Goal: Task Accomplishment & Management: Manage account settings

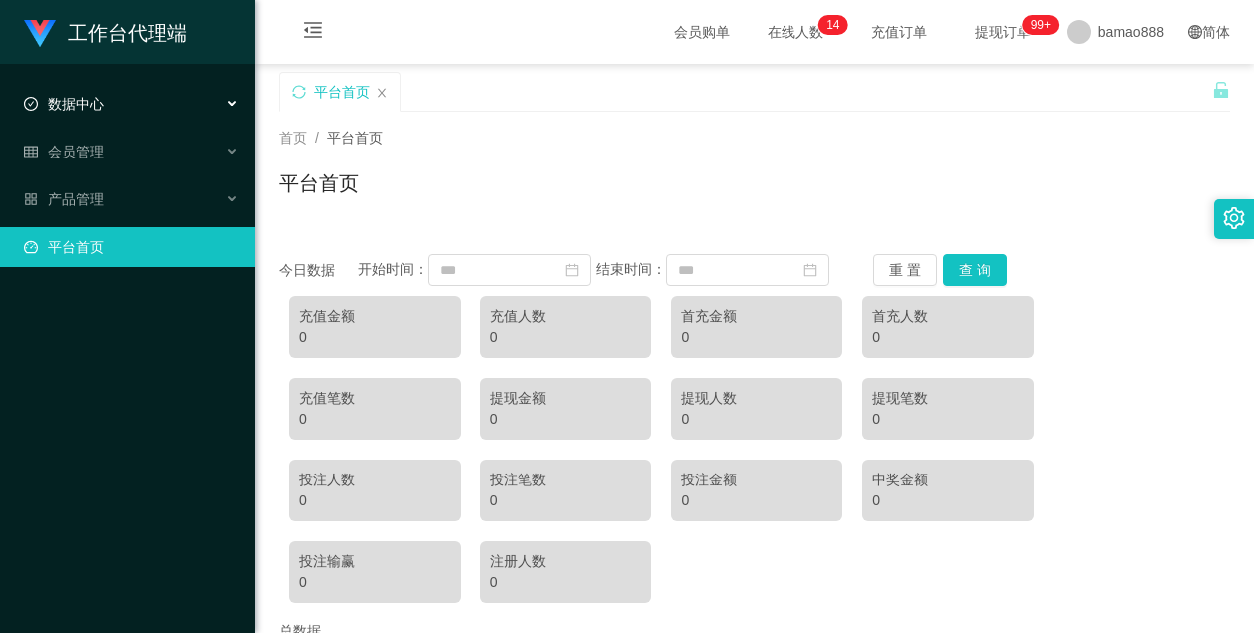
click at [155, 105] on div "数据中心" at bounding box center [127, 104] width 255 height 40
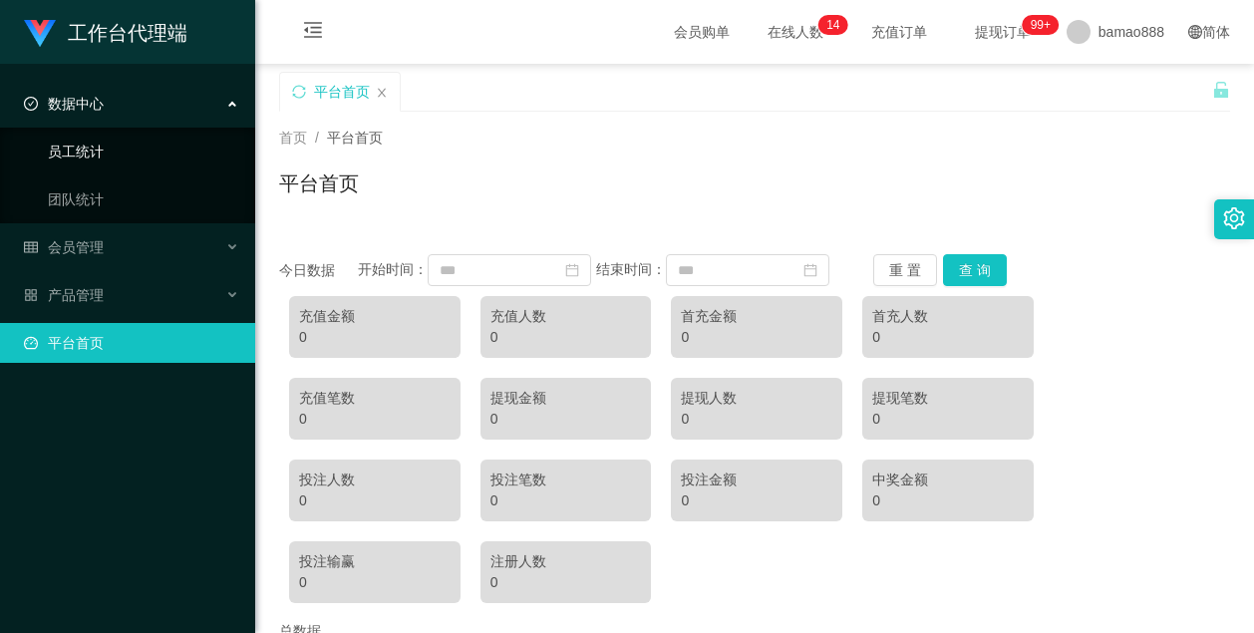
click at [137, 148] on link "员工统计" at bounding box center [143, 152] width 191 height 40
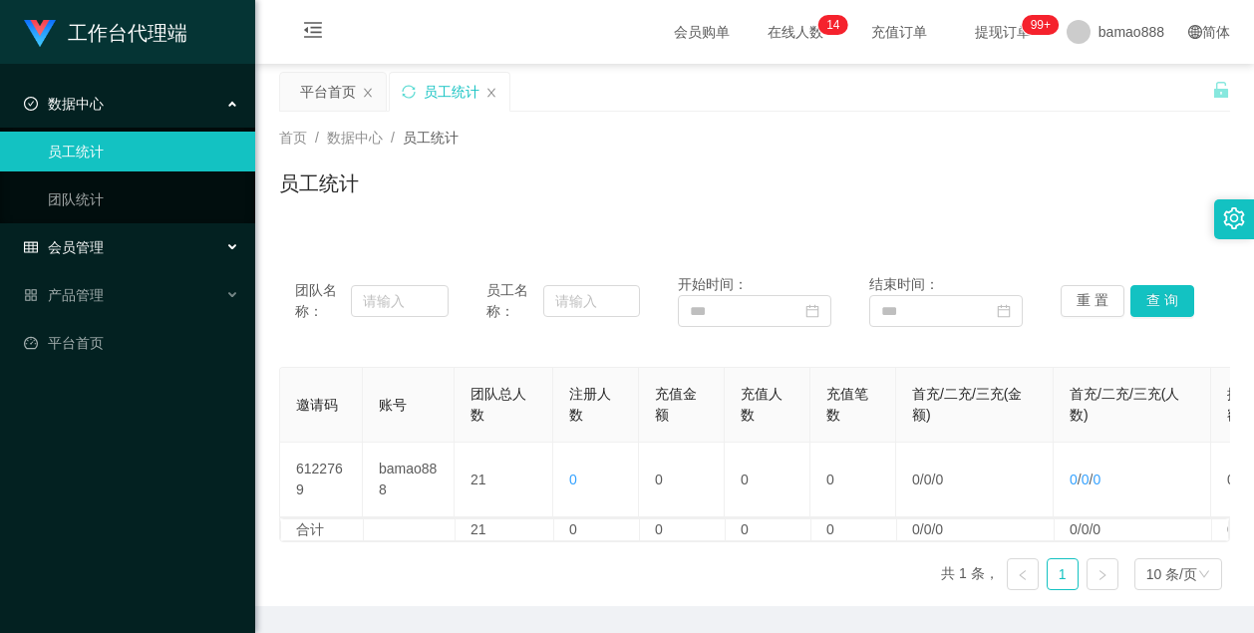
click at [151, 240] on div "会员管理" at bounding box center [127, 247] width 255 height 40
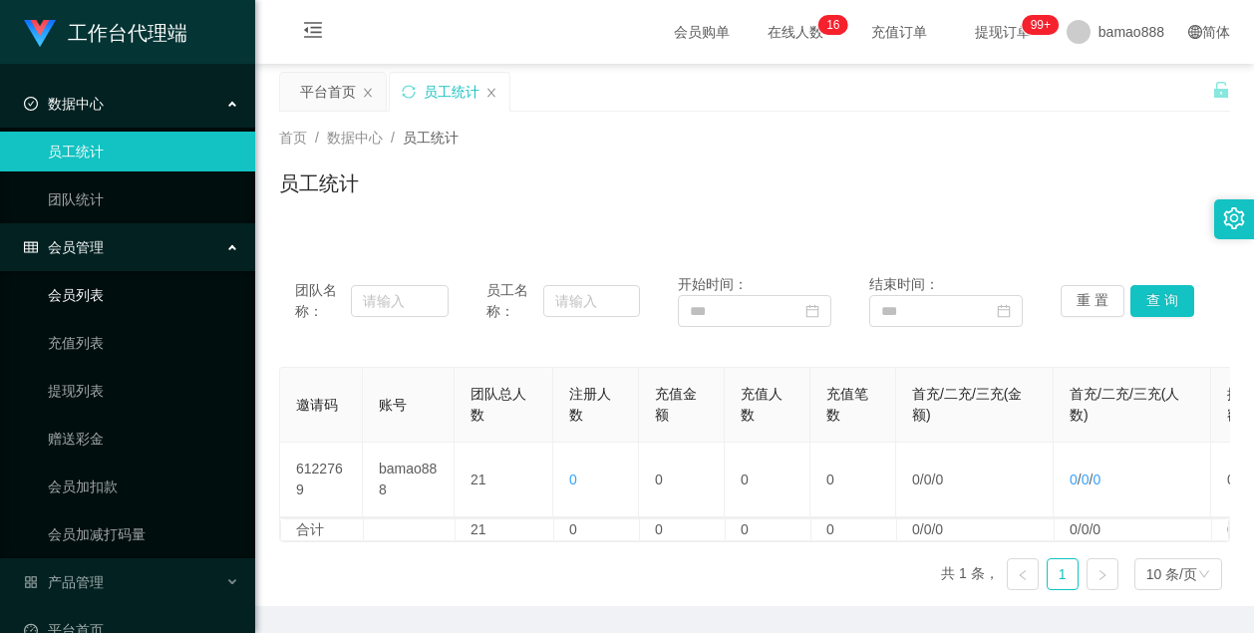
click at [143, 291] on link "会员列表" at bounding box center [143, 295] width 191 height 40
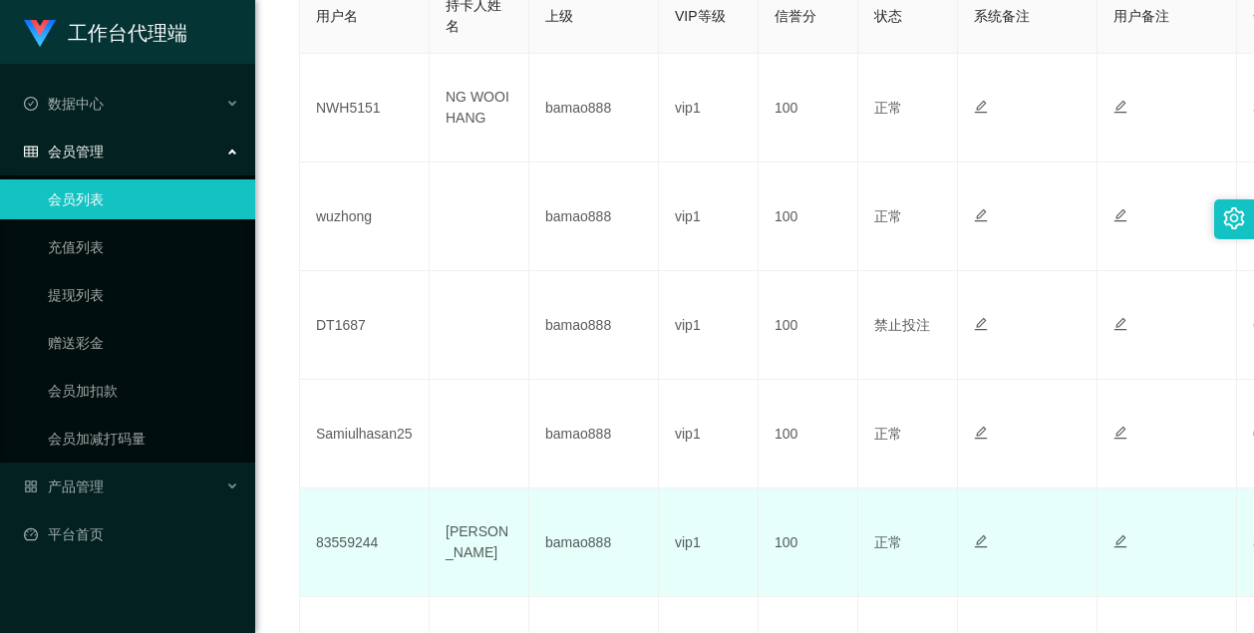
scroll to position [698, 0]
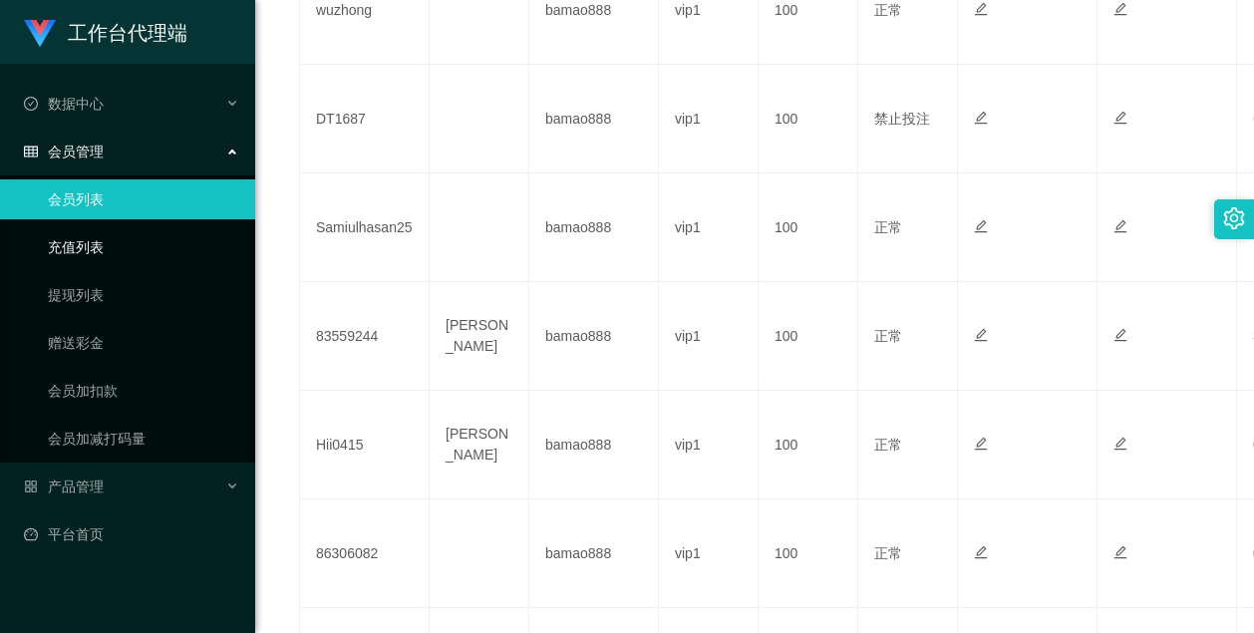
click at [92, 245] on link "充值列表" at bounding box center [143, 247] width 191 height 40
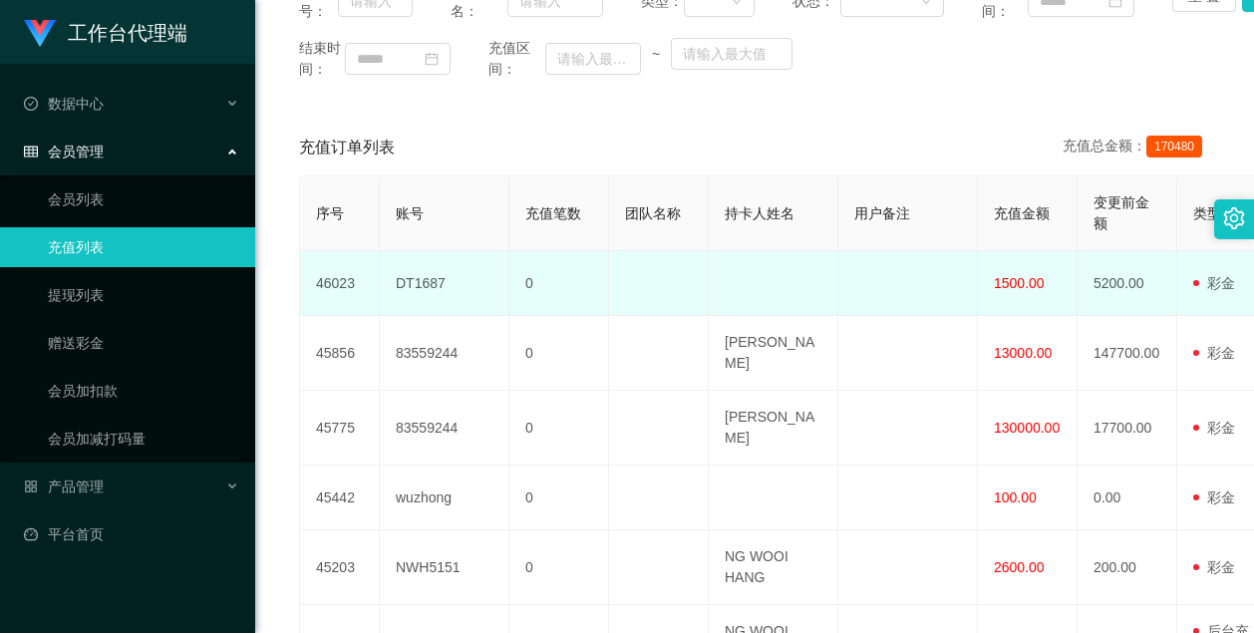
scroll to position [399, 0]
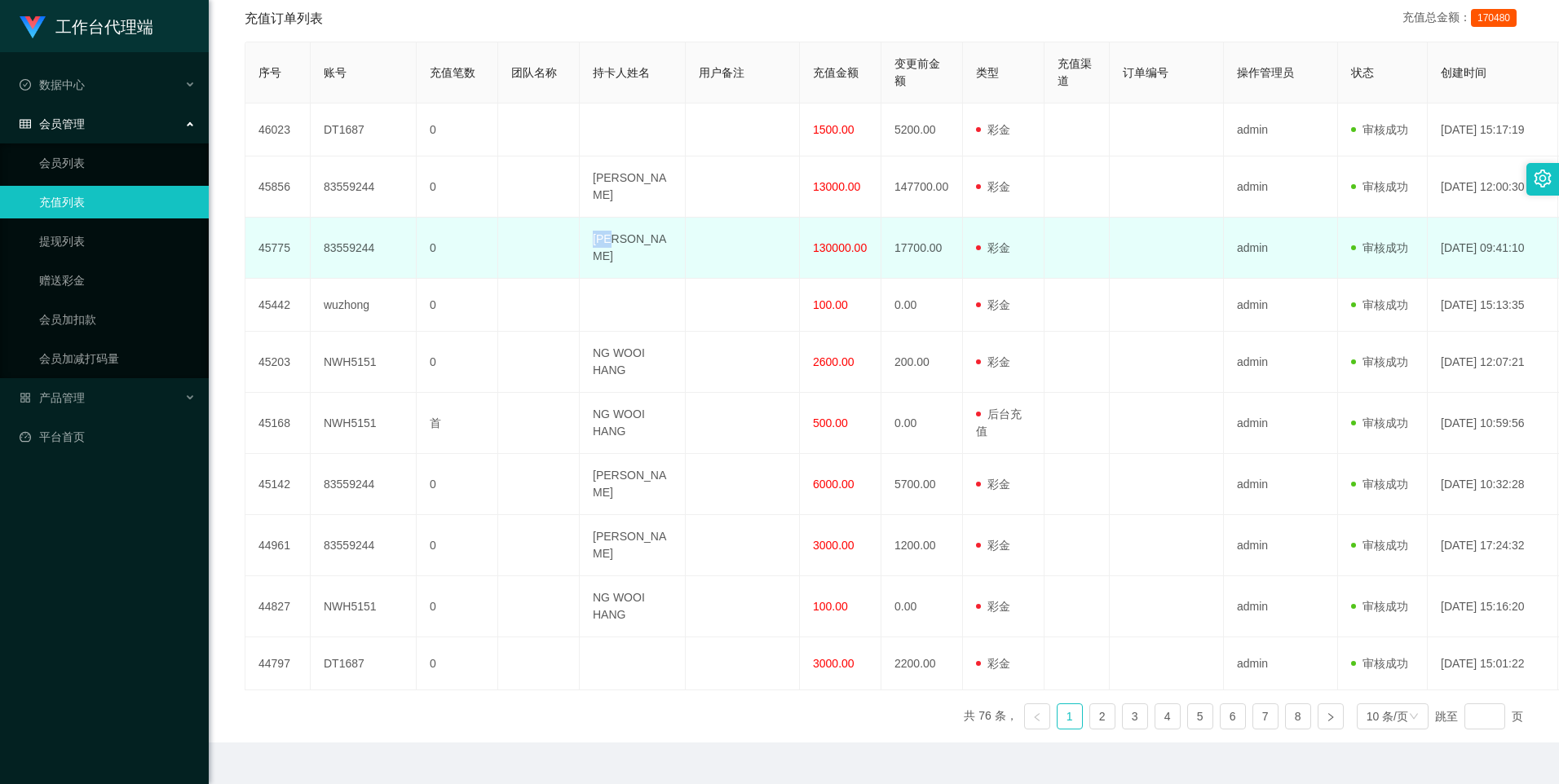
drag, startPoint x: 582, startPoint y: 235, endPoint x: 606, endPoint y: 235, distance: 24.0
click at [606, 235] on td "[PERSON_NAME]" at bounding box center [633, 248] width 106 height 61
click at [613, 233] on td "[PERSON_NAME]" at bounding box center [633, 248] width 106 height 61
drag, startPoint x: 647, startPoint y: 235, endPoint x: 587, endPoint y: 239, distance: 60.1
click at [587, 239] on td "[PERSON_NAME]" at bounding box center [633, 248] width 106 height 61
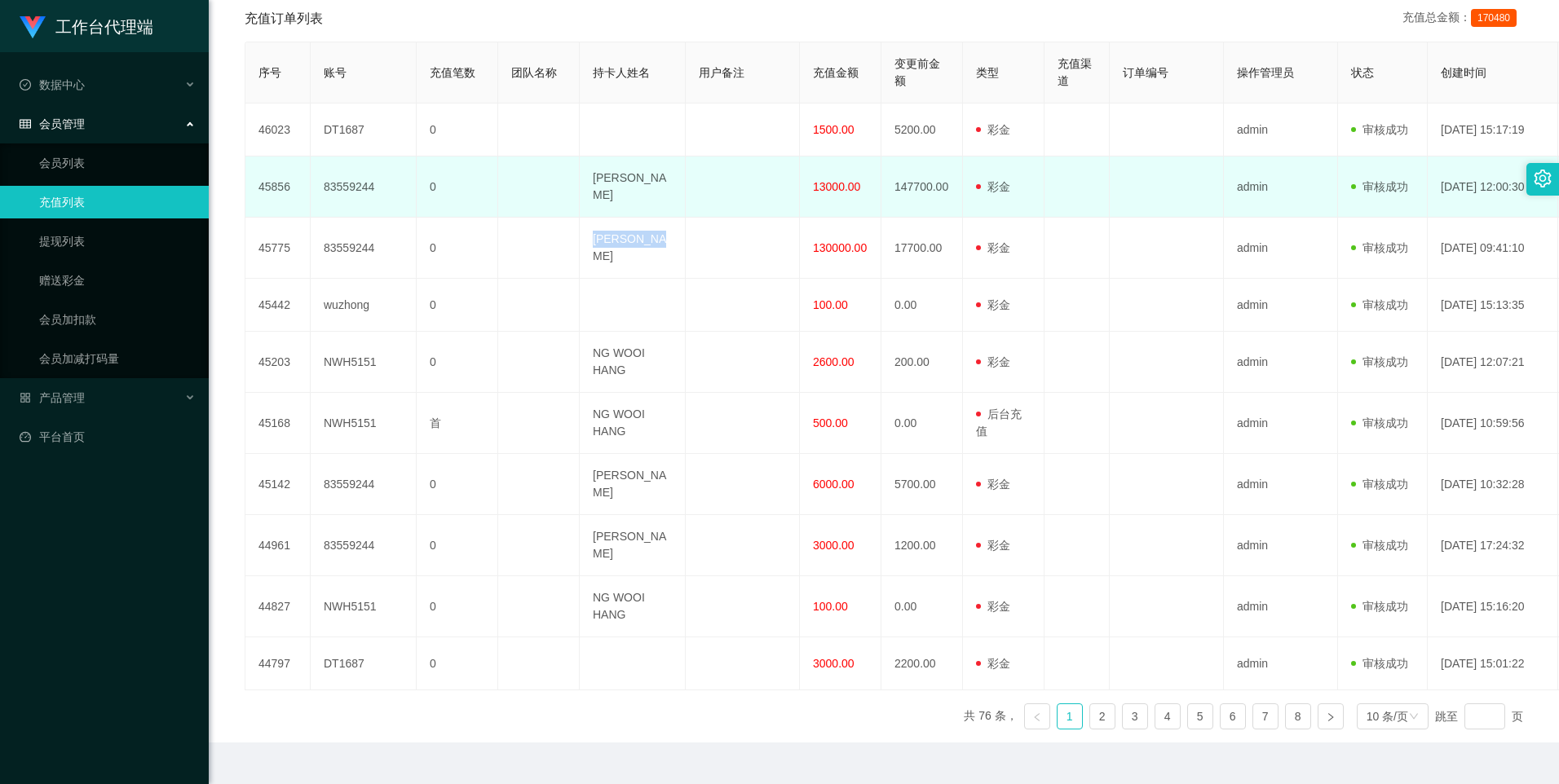
copy td "[PERSON_NAME]"
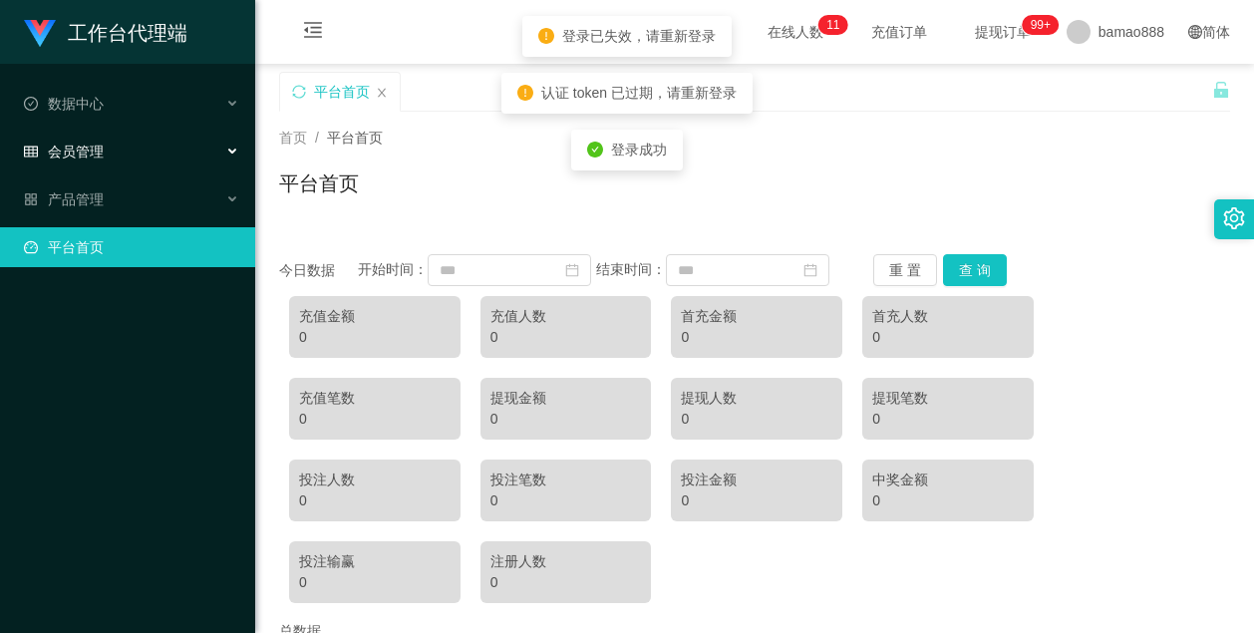
click at [126, 154] on div "会员管理" at bounding box center [127, 152] width 255 height 40
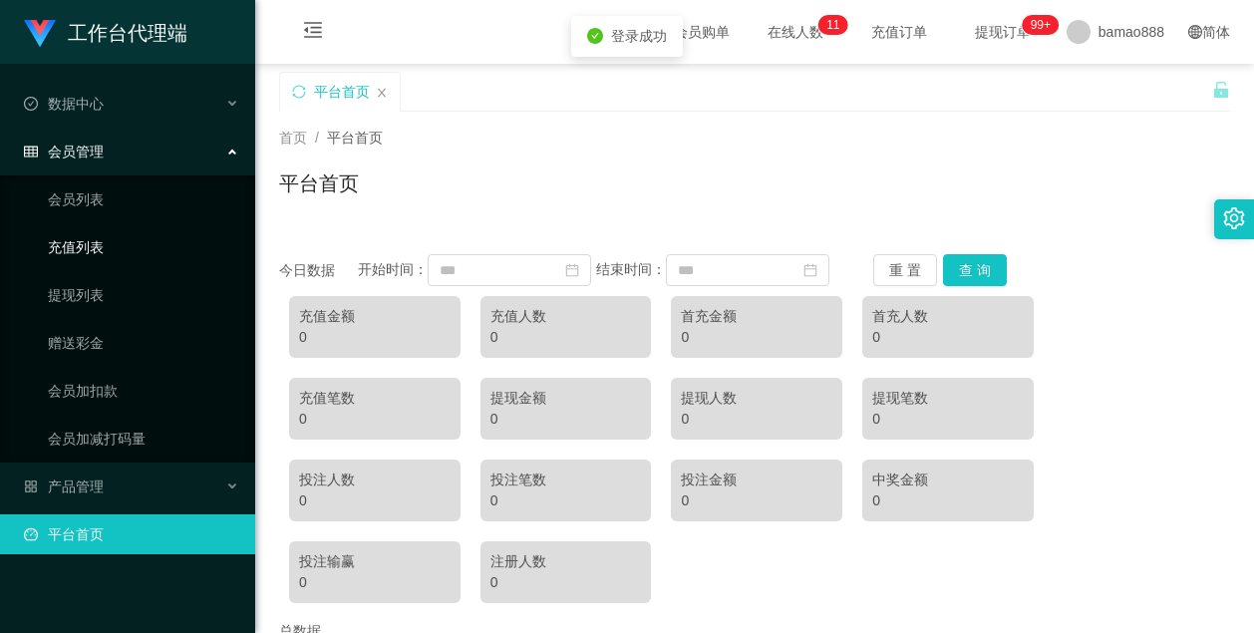
click at [136, 240] on link "充值列表" at bounding box center [143, 247] width 191 height 40
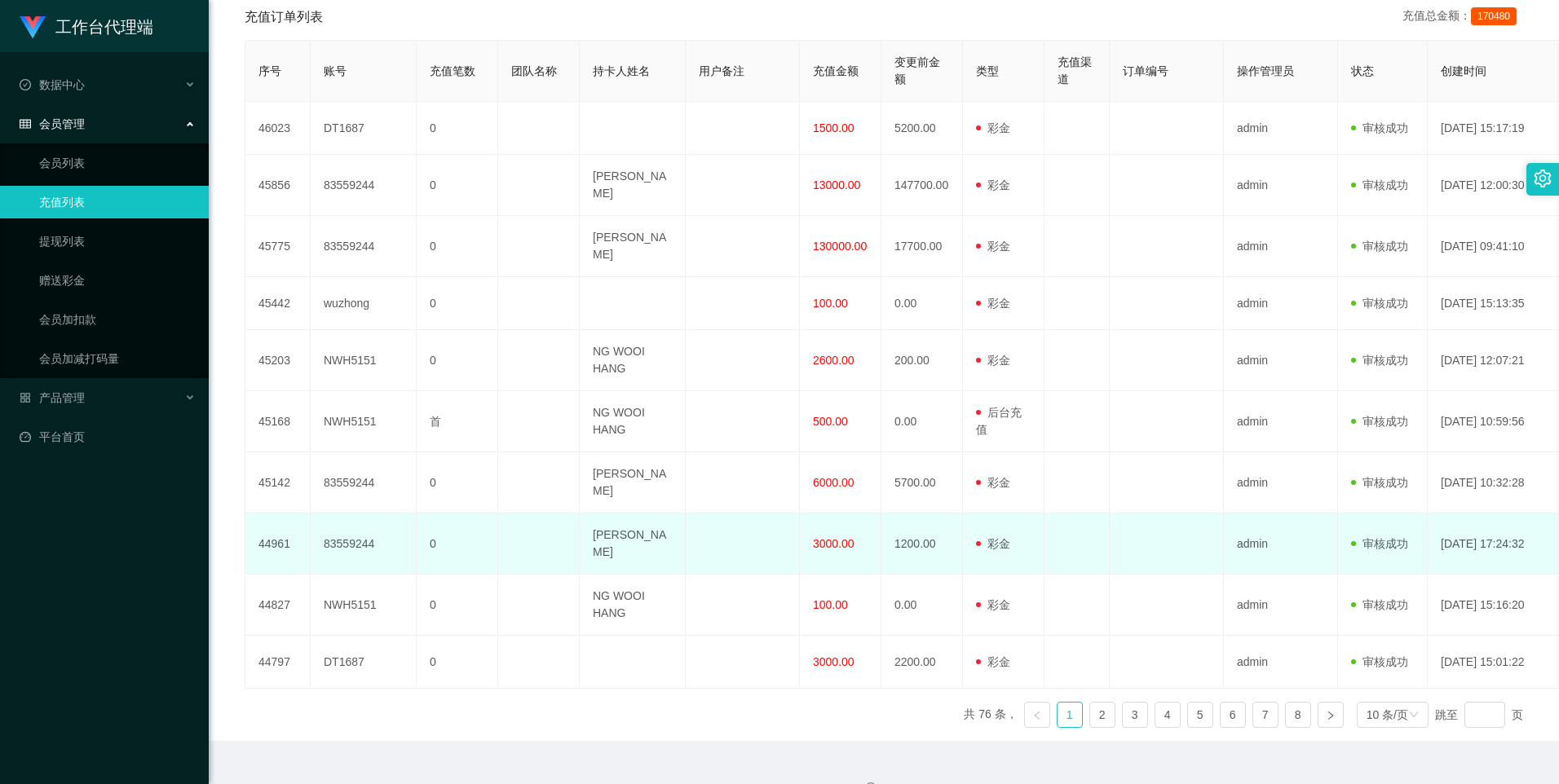
scroll to position [246, 0]
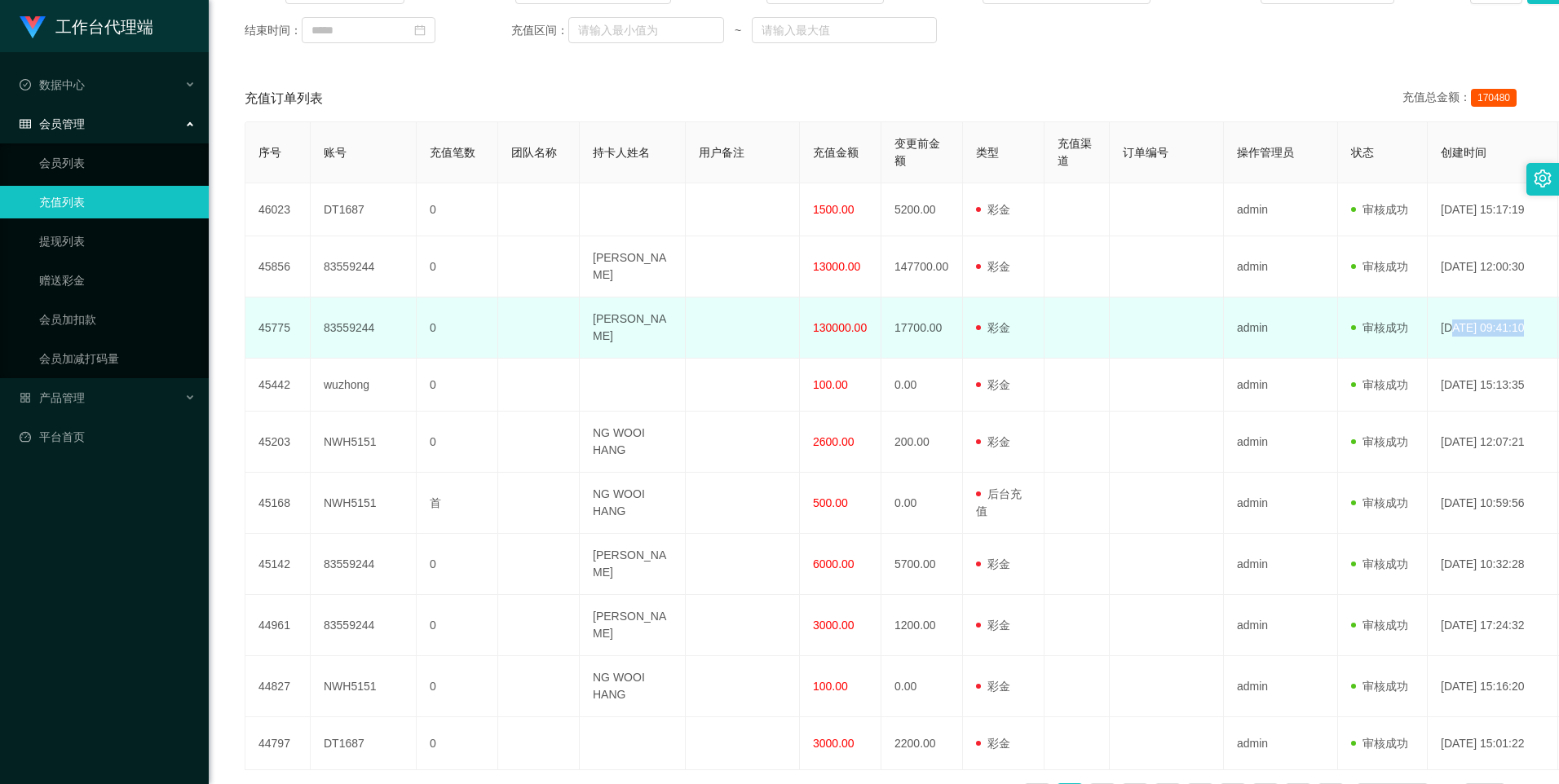
drag, startPoint x: 1444, startPoint y: 320, endPoint x: 1521, endPoint y: 316, distance: 77.1
click at [1025, 316] on td "[DATE] 09:41:10" at bounding box center [1494, 328] width 131 height 61
drag, startPoint x: 1521, startPoint y: 316, endPoint x: 1490, endPoint y: 338, distance: 38.0
click at [1025, 338] on td "[DATE] 09:41:10" at bounding box center [1494, 328] width 131 height 61
drag, startPoint x: 1490, startPoint y: 316, endPoint x: 1522, endPoint y: 316, distance: 32.0
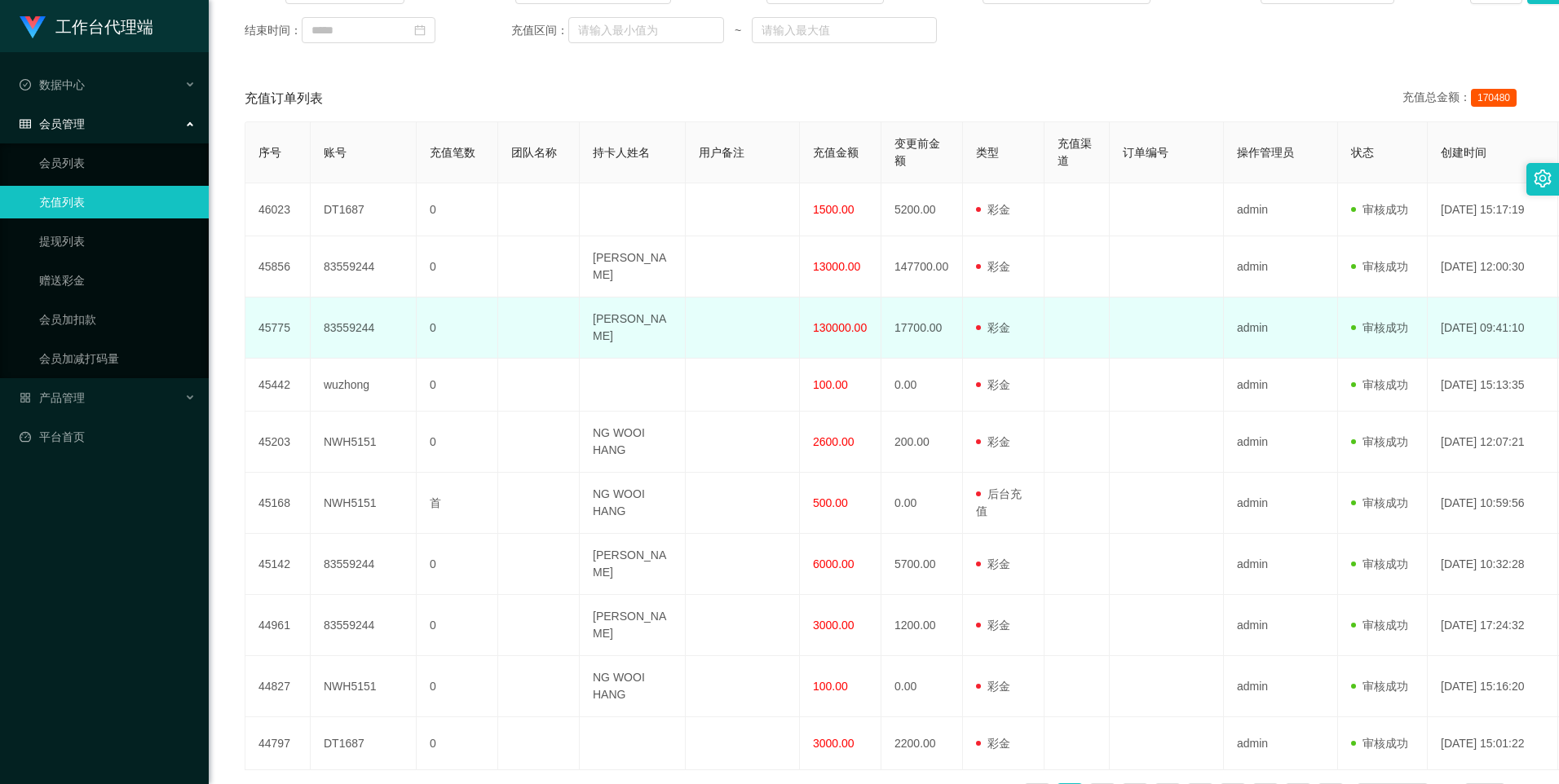
click at [1025, 316] on td "[DATE] 09:41:10" at bounding box center [1494, 328] width 131 height 61
drag, startPoint x: 1522, startPoint y: 316, endPoint x: 1443, endPoint y: 332, distance: 80.6
click at [1025, 332] on td "[DATE] 09:41:10" at bounding box center [1494, 328] width 131 height 61
click at [853, 321] on span "130000.00" at bounding box center [840, 328] width 54 height 13
click at [844, 321] on span "130000.00" at bounding box center [840, 328] width 54 height 13
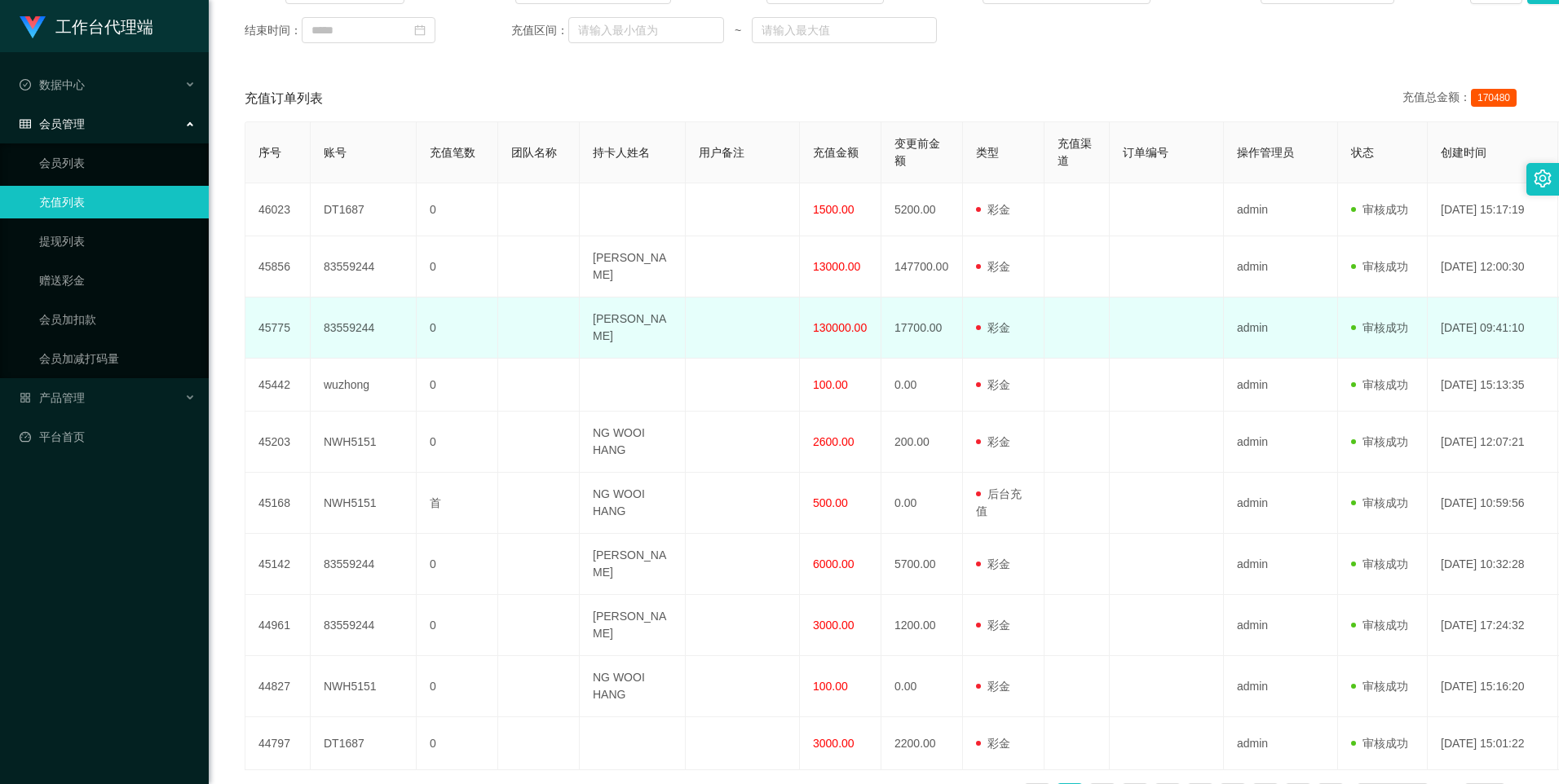
click at [844, 321] on span "130000.00" at bounding box center [840, 328] width 54 height 13
click at [843, 321] on span "130000.00" at bounding box center [840, 328] width 54 height 13
click at [838, 321] on span "130000.00" at bounding box center [840, 328] width 54 height 13
click at [832, 321] on span "130000.00" at bounding box center [840, 328] width 54 height 13
click at [827, 321] on span "130000.00" at bounding box center [840, 328] width 54 height 13
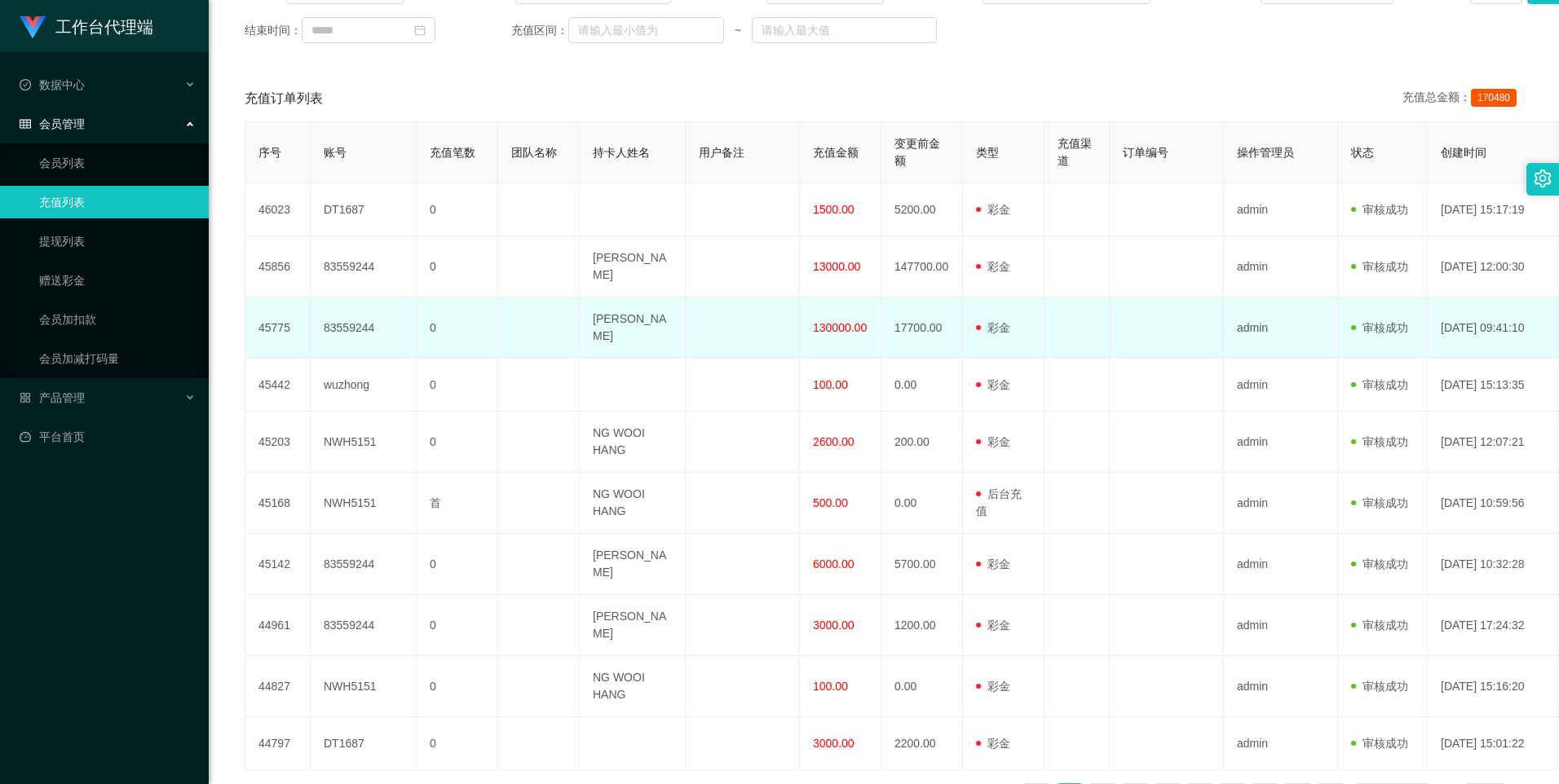
click at [822, 321] on span "130000.00" at bounding box center [840, 328] width 54 height 13
click at [815, 321] on span "130000.00" at bounding box center [840, 328] width 54 height 13
drag, startPoint x: 817, startPoint y: 314, endPoint x: 1083, endPoint y: 320, distance: 266.1
click at [1025, 320] on tr "45775 83559244 0 XIE XINXIN 130000.00 17700.00 用户充值 后台充值 彩金 注册赠送 admin 审核驳回 审核成…" at bounding box center [946, 328] width 1402 height 61
click at [927, 313] on td "17700.00" at bounding box center [923, 328] width 82 height 61
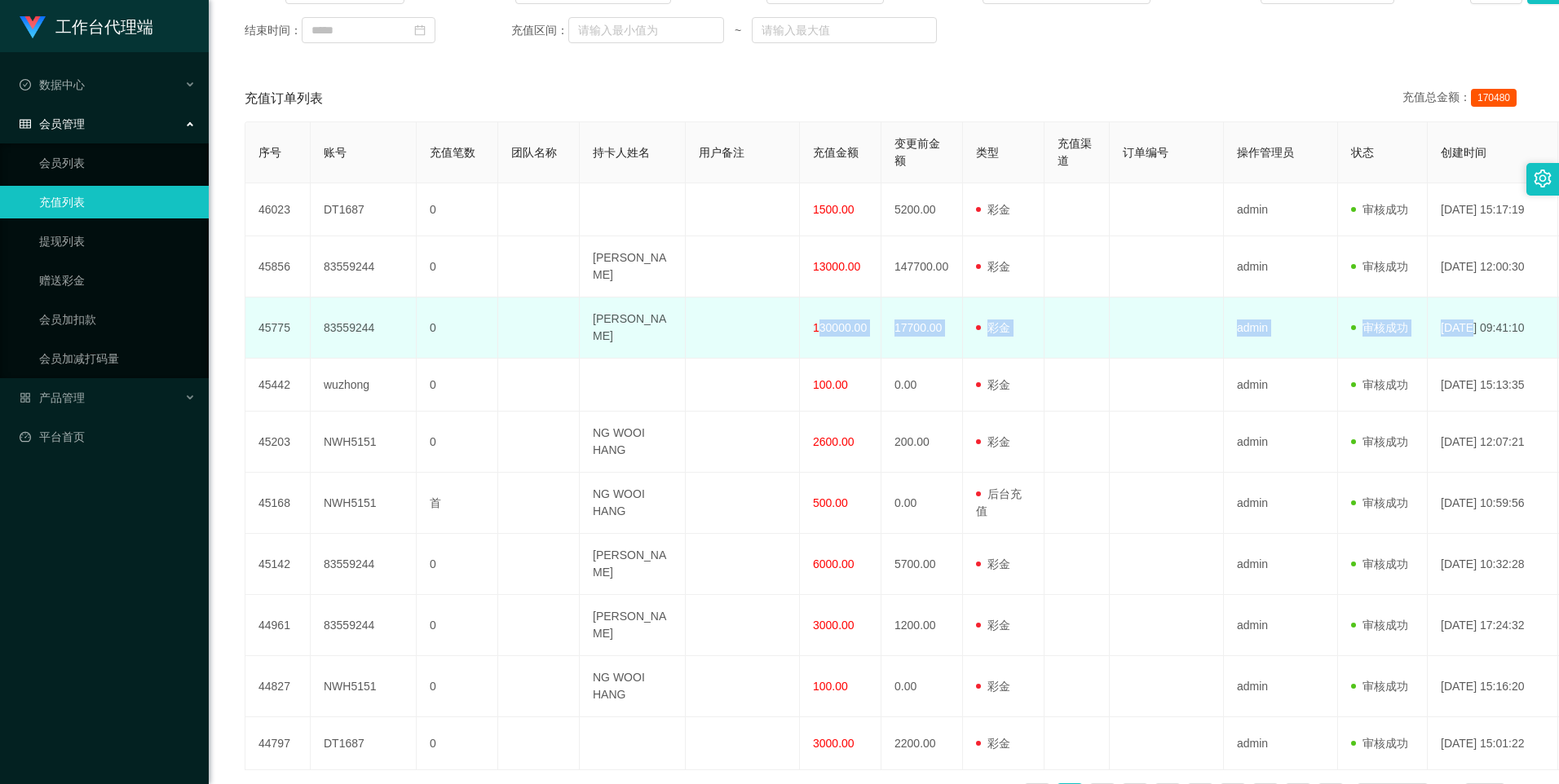
drag, startPoint x: 809, startPoint y: 315, endPoint x: 1469, endPoint y: 292, distance: 660.4
click at [1025, 298] on tr "45775 83559244 0 XIE XINXIN 130000.00 17700.00 用户充值 后台充值 彩金 注册赠送 admin 审核驳回 审核成…" at bounding box center [946, 328] width 1402 height 61
click at [1025, 329] on td at bounding box center [1167, 328] width 115 height 61
drag, startPoint x: 923, startPoint y: 317, endPoint x: 905, endPoint y: 321, distance: 18.4
click at [922, 317] on td "17700.00" at bounding box center [923, 328] width 82 height 61
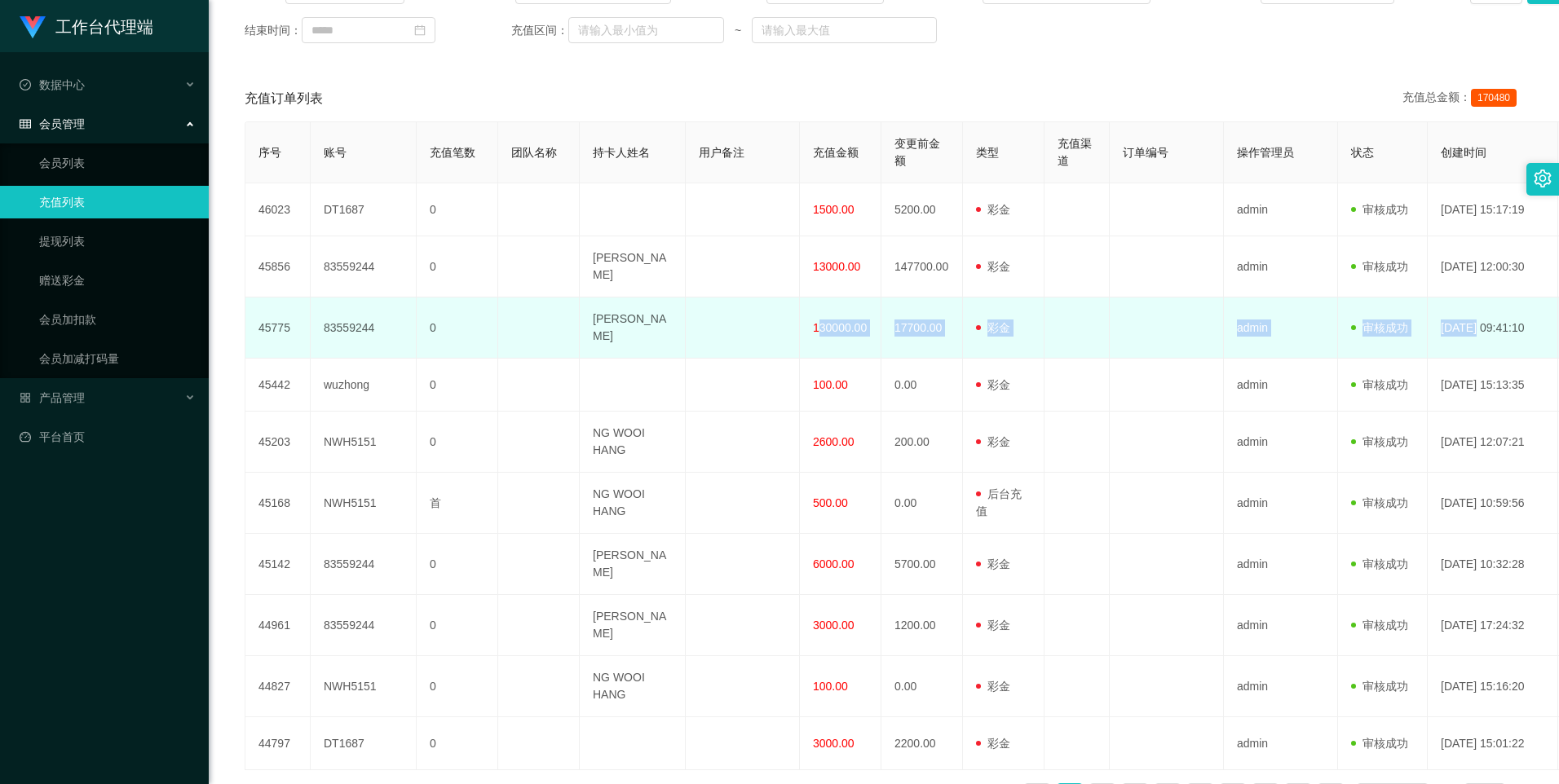
click at [831, 321] on span "130000.00" at bounding box center [840, 328] width 54 height 13
drag, startPoint x: 817, startPoint y: 313, endPoint x: 901, endPoint y: 316, distance: 84.1
click at [901, 316] on tr "45775 83559244 0 XIE XINXIN 130000.00 17700.00 用户充值 后台充值 彩金 注册赠送 admin 审核驳回 审核成…" at bounding box center [946, 328] width 1402 height 61
drag, startPoint x: 901, startPoint y: 316, endPoint x: 843, endPoint y: 316, distance: 58.0
click at [851, 321] on span "130000.00" at bounding box center [840, 328] width 54 height 13
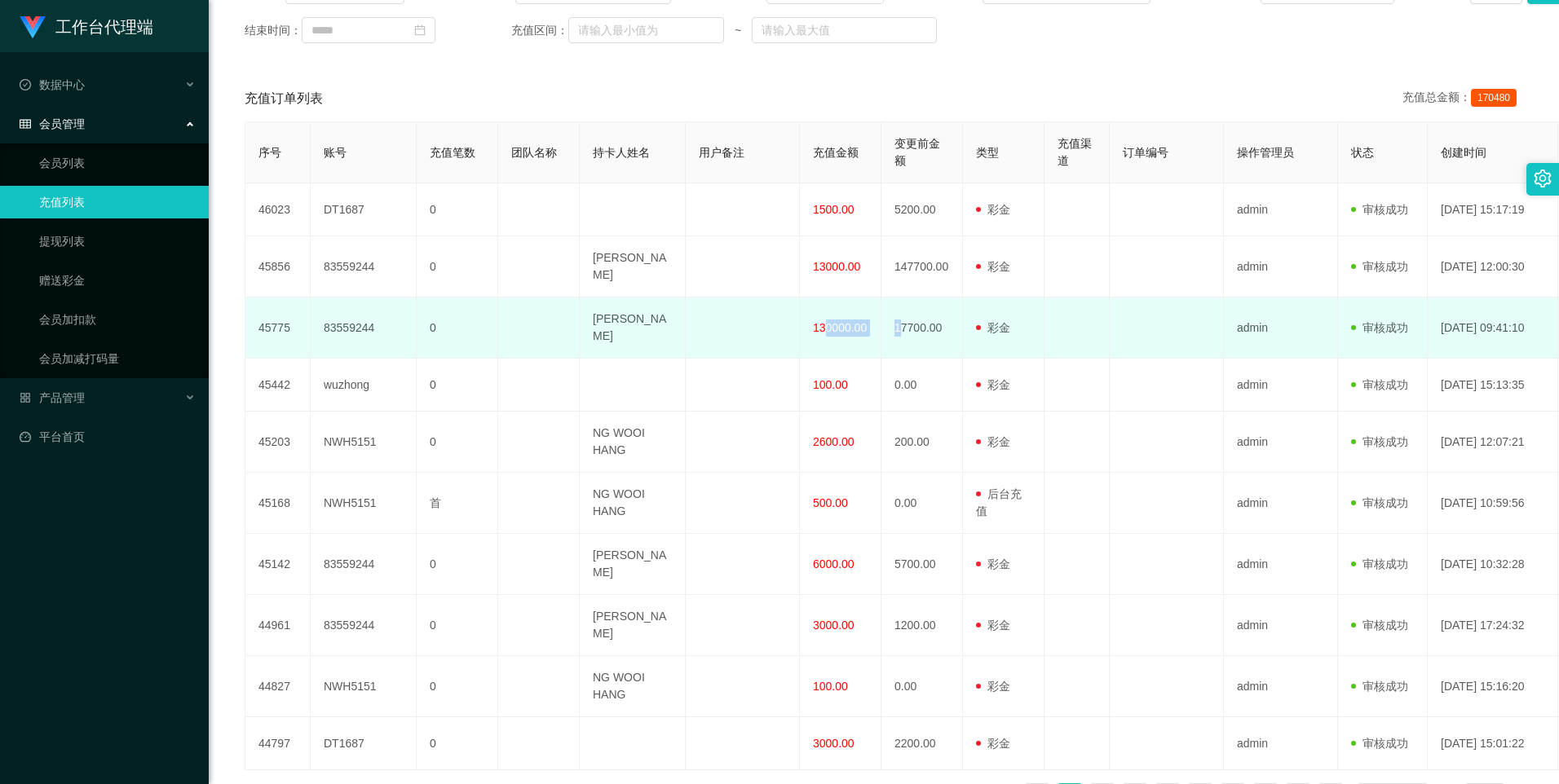
drag, startPoint x: 835, startPoint y: 314, endPoint x: 824, endPoint y: 314, distance: 11.0
click at [834, 321] on span "130000.00" at bounding box center [840, 328] width 54 height 13
click at [808, 314] on td "130000.00" at bounding box center [841, 328] width 82 height 61
drag, startPoint x: 868, startPoint y: 314, endPoint x: 695, endPoint y: 317, distance: 173.0
click at [695, 317] on tr "45775 83559244 0 XIE XINXIN 130000.00 17700.00 用户充值 后台充值 彩金 注册赠送 admin 审核驳回 审核成…" at bounding box center [946, 328] width 1402 height 61
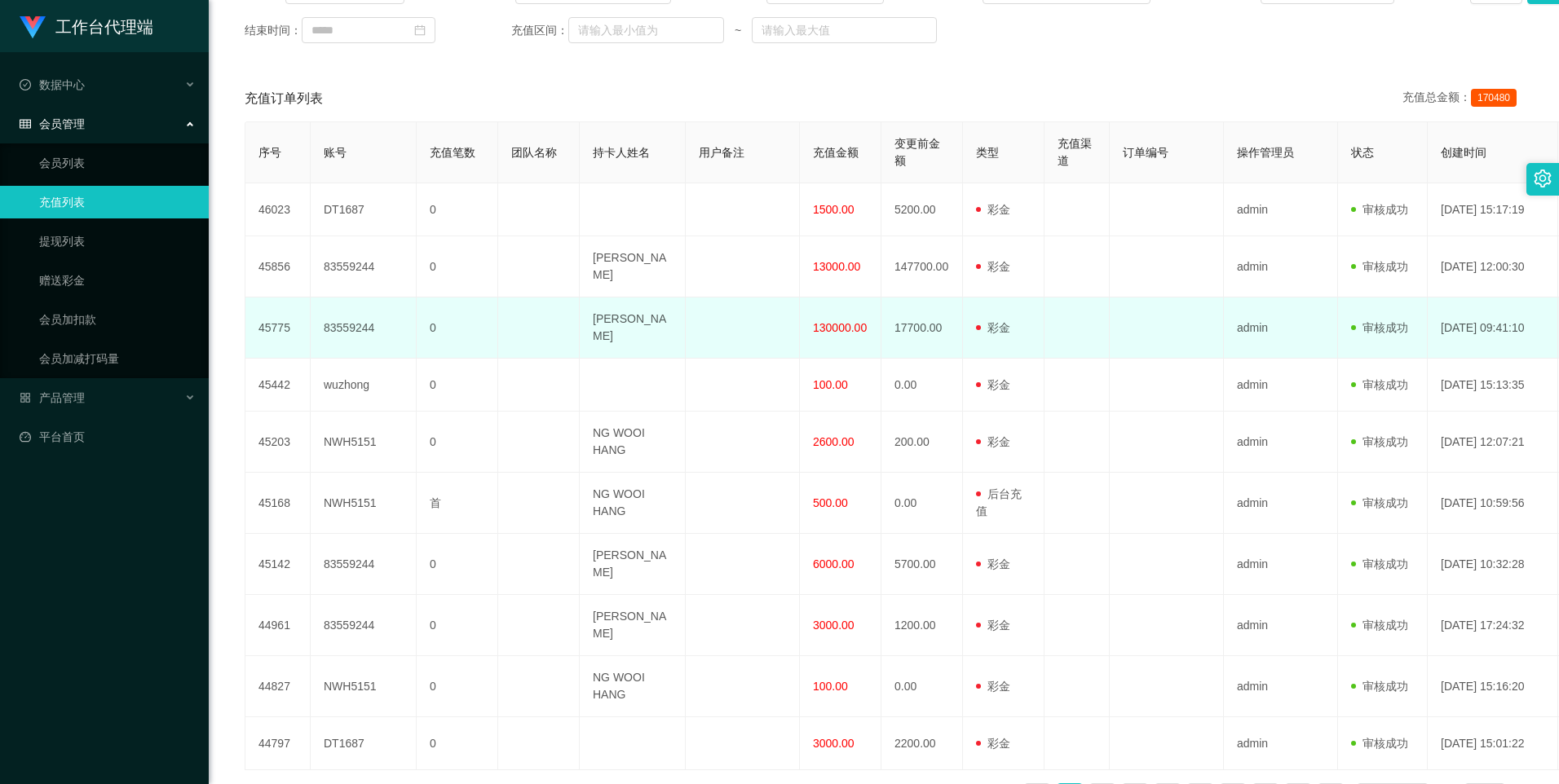
click at [839, 321] on span "130000.00" at bounding box center [840, 328] width 54 height 13
click at [857, 321] on span "130000.00" at bounding box center [840, 328] width 54 height 13
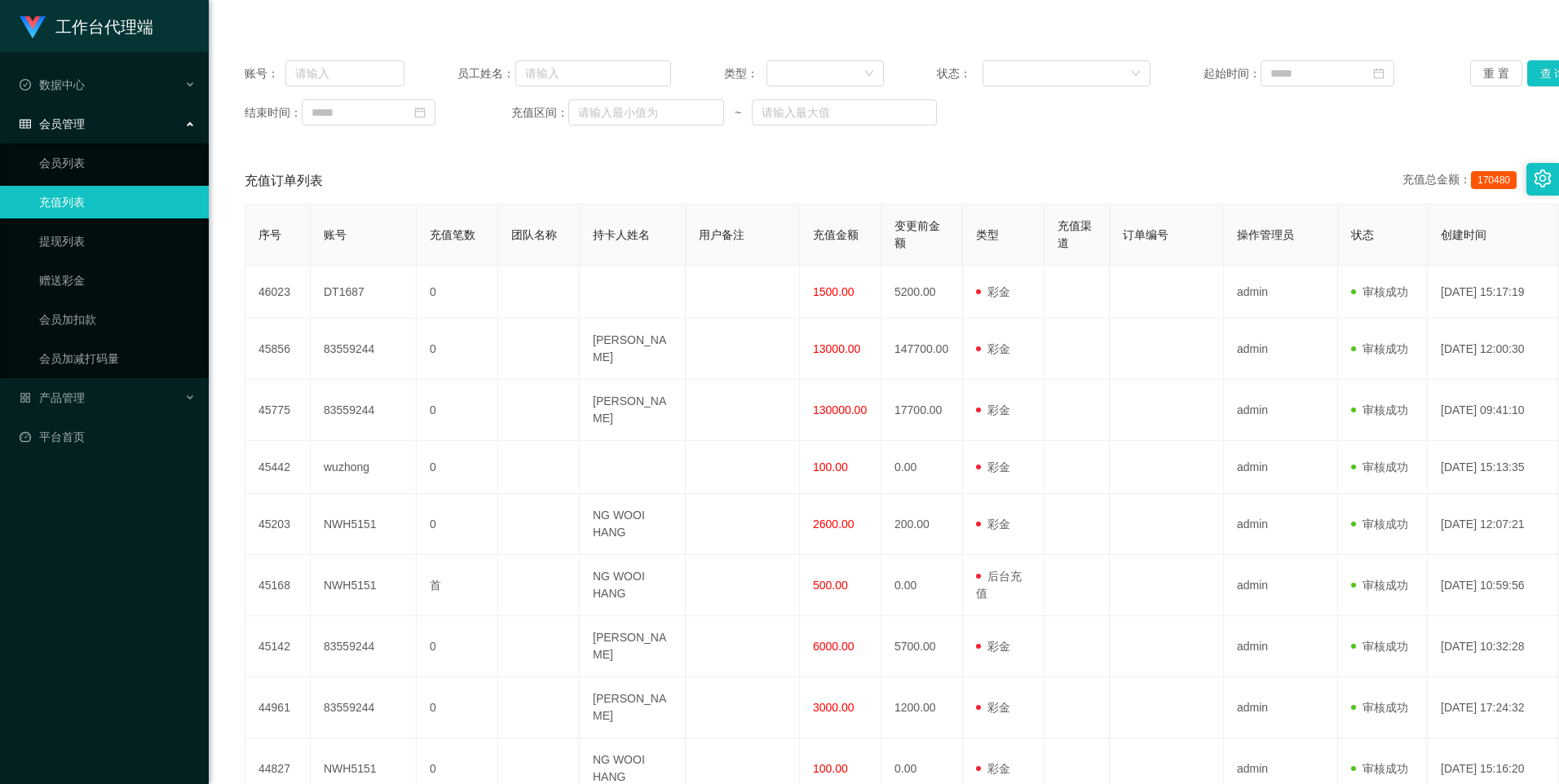
scroll to position [164, 0]
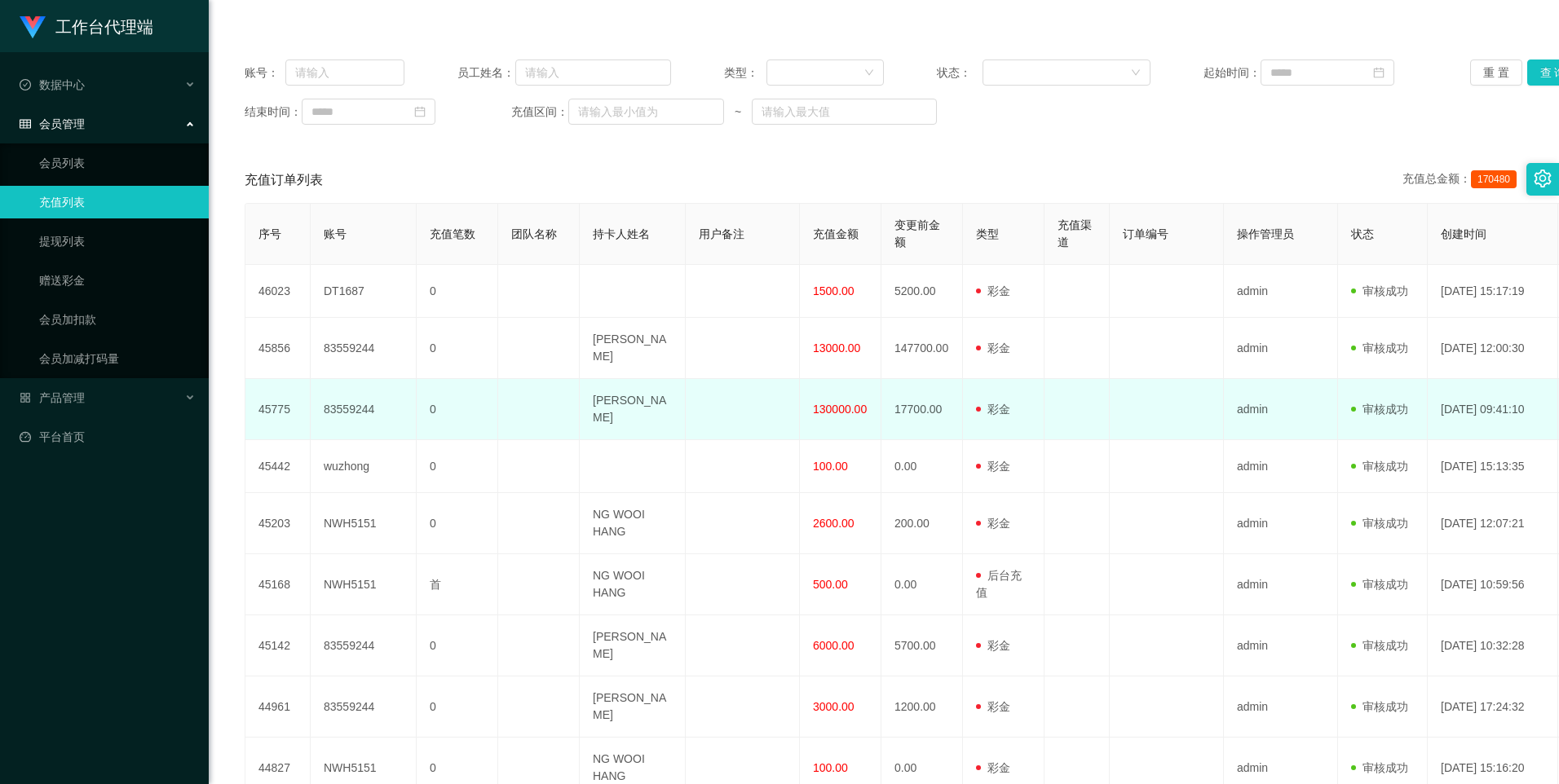
click at [843, 402] on span "130000.00" at bounding box center [840, 409] width 54 height 13
click at [1025, 392] on td "用户充值 后台充值 彩金 注册赠送" at bounding box center [1004, 410] width 82 height 61
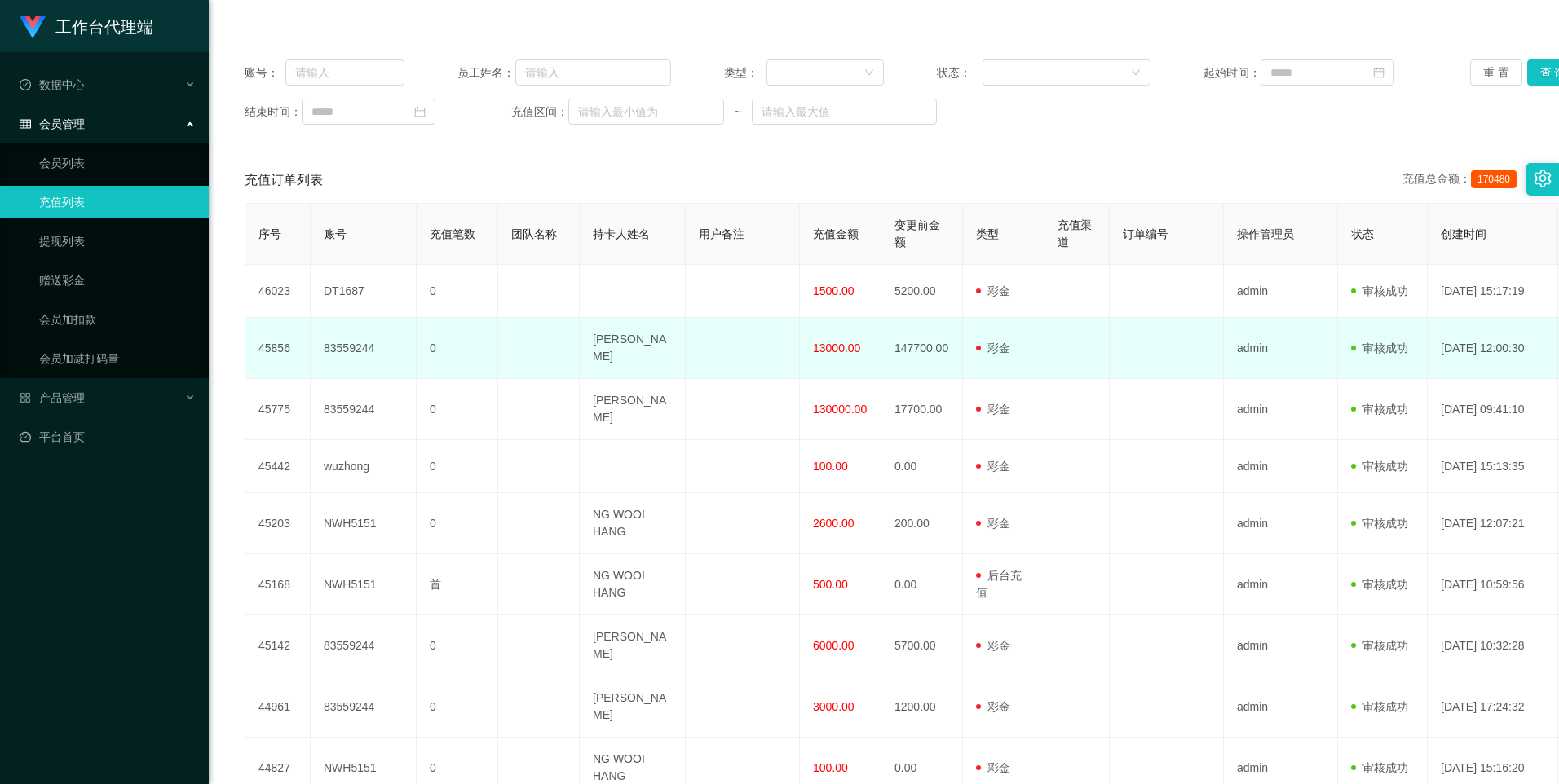
click at [1025, 360] on td "[DATE] 12:00:30" at bounding box center [1494, 348] width 131 height 61
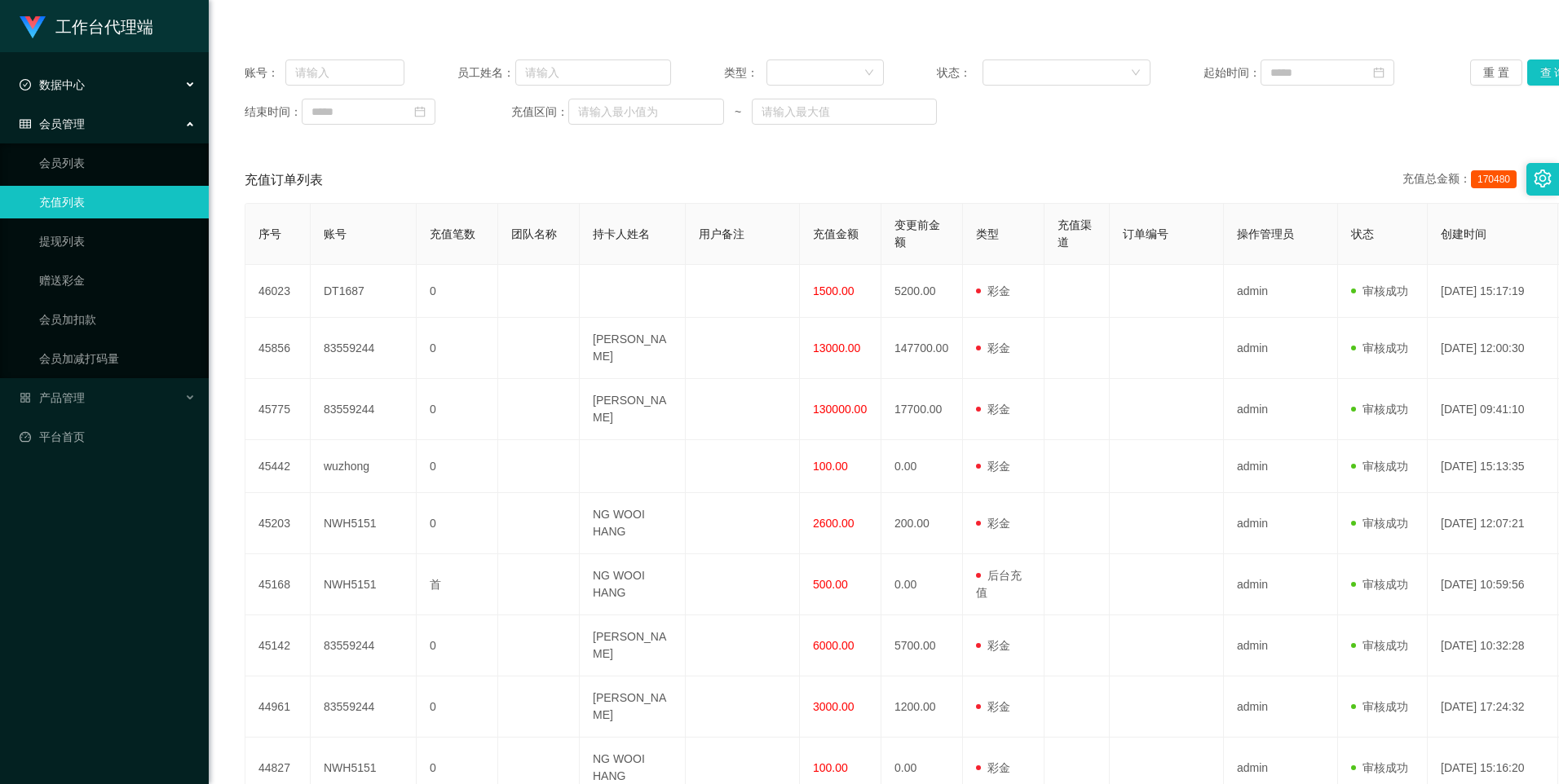
click at [104, 74] on div "数据中心" at bounding box center [104, 85] width 209 height 33
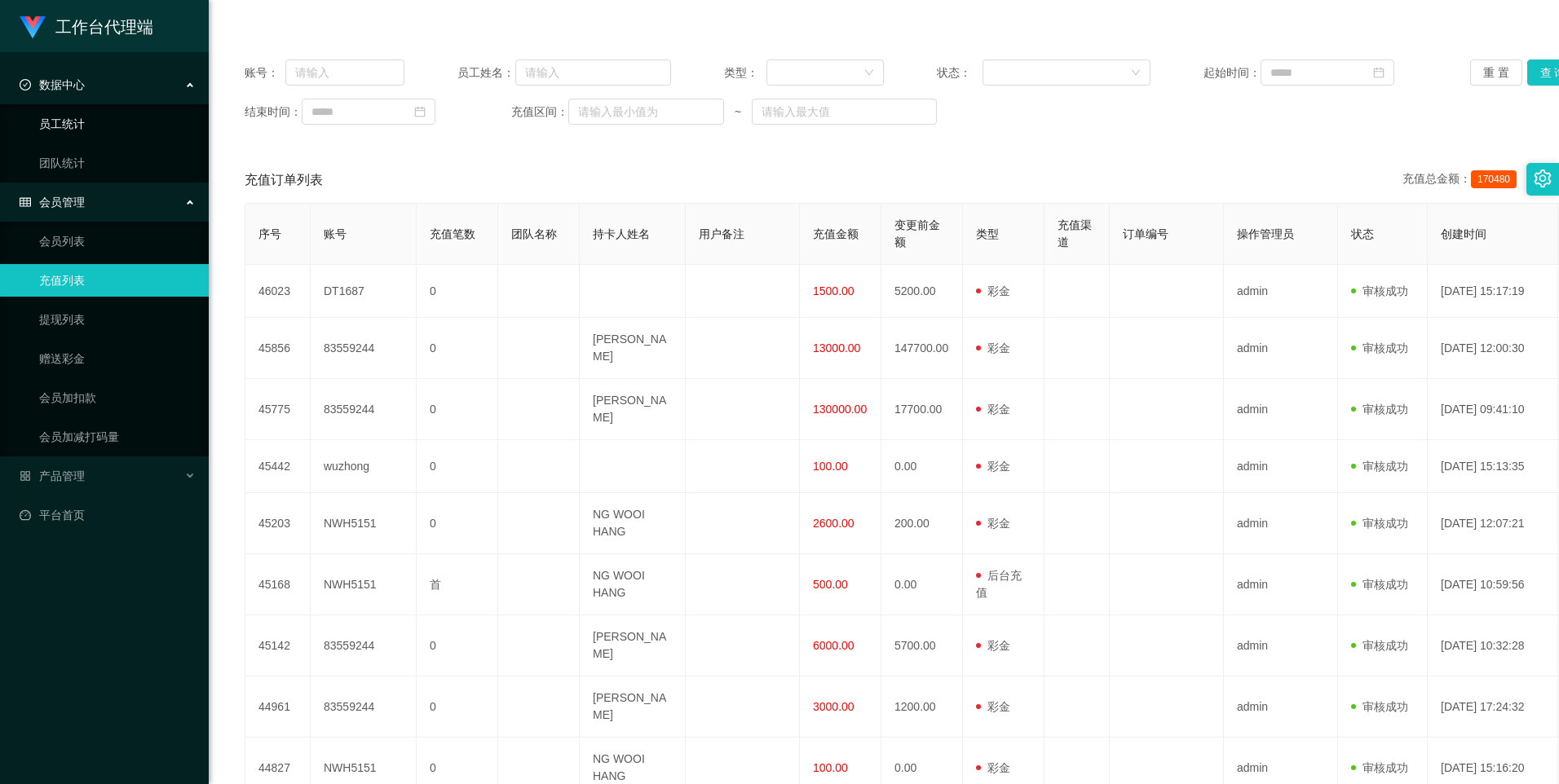
drag, startPoint x: 131, startPoint y: 123, endPoint x: 174, endPoint y: 124, distance: 43.0
click at [131, 123] on link "员工统计" at bounding box center [117, 124] width 156 height 33
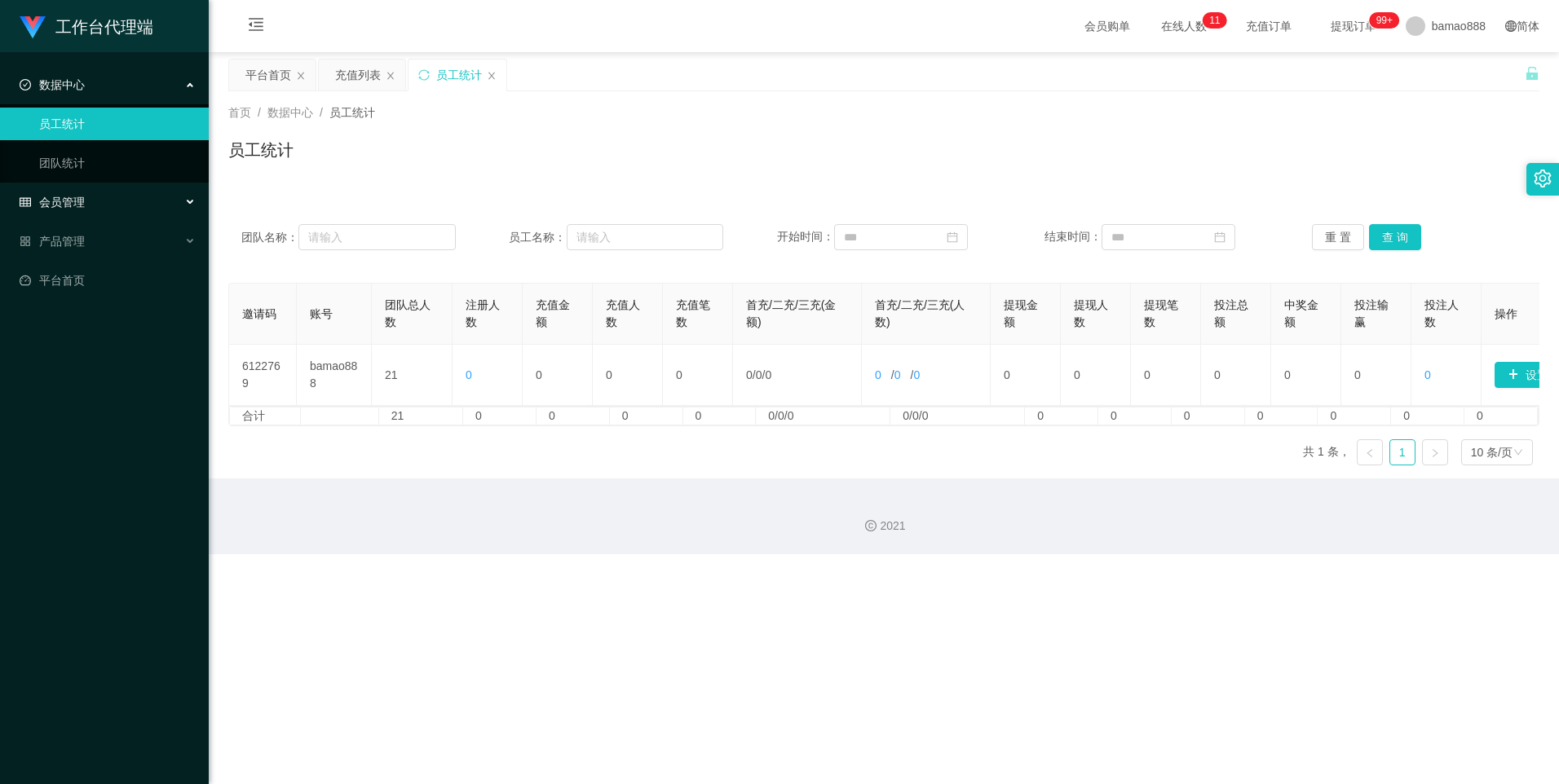
click at [126, 198] on div "会员管理" at bounding box center [104, 202] width 209 height 33
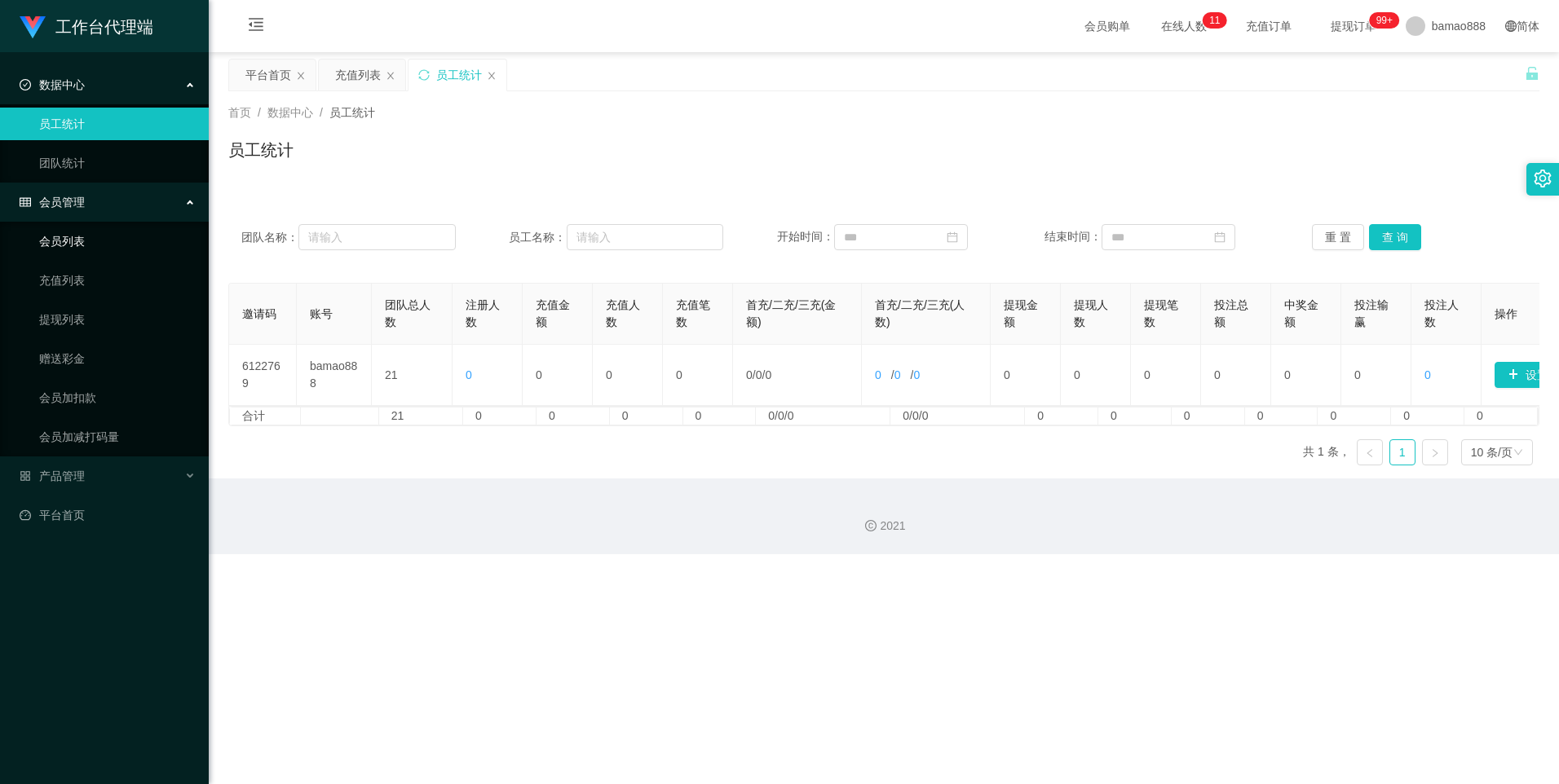
click at [140, 236] on link "会员列表" at bounding box center [117, 241] width 156 height 33
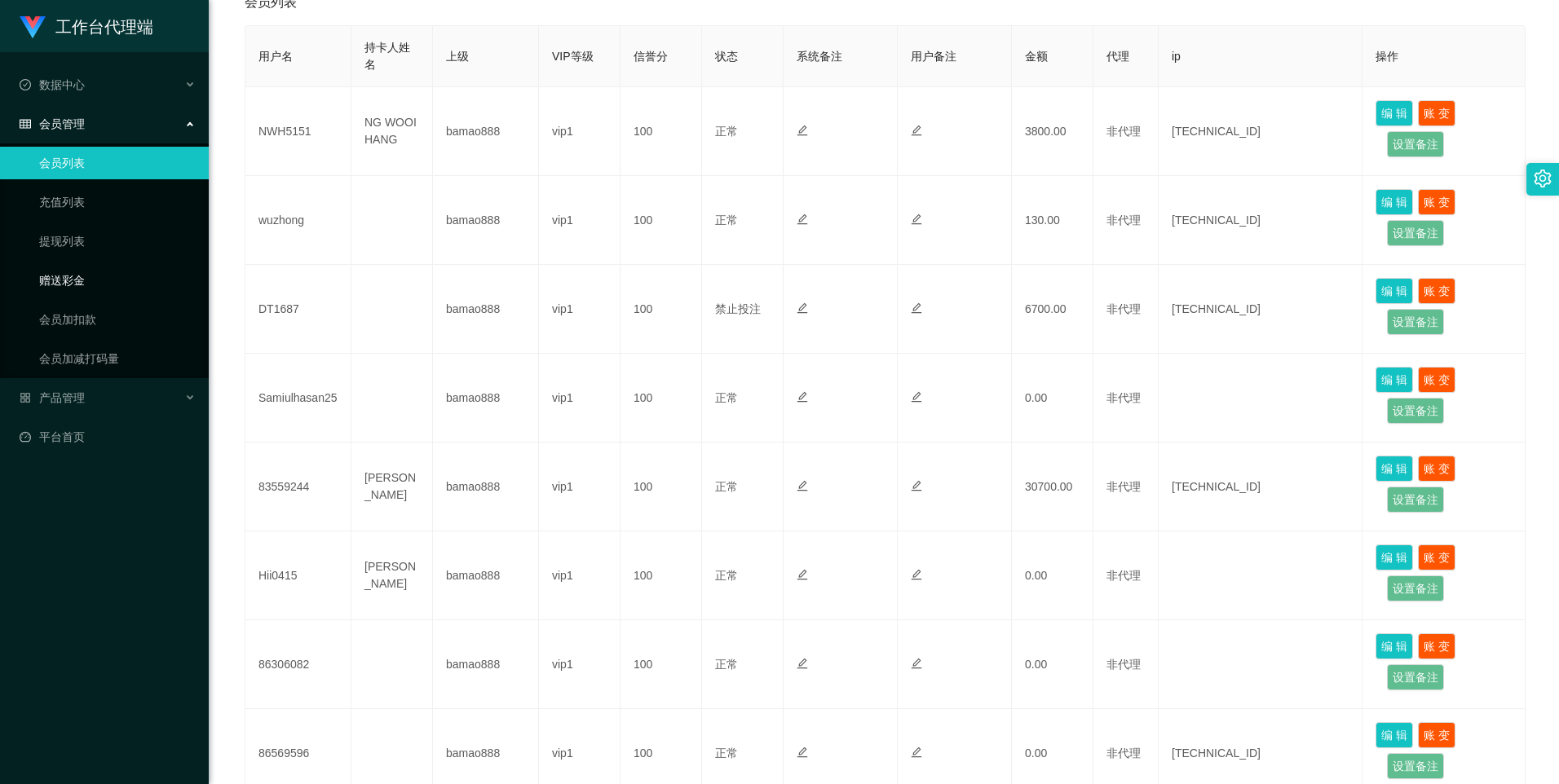
scroll to position [326, 0]
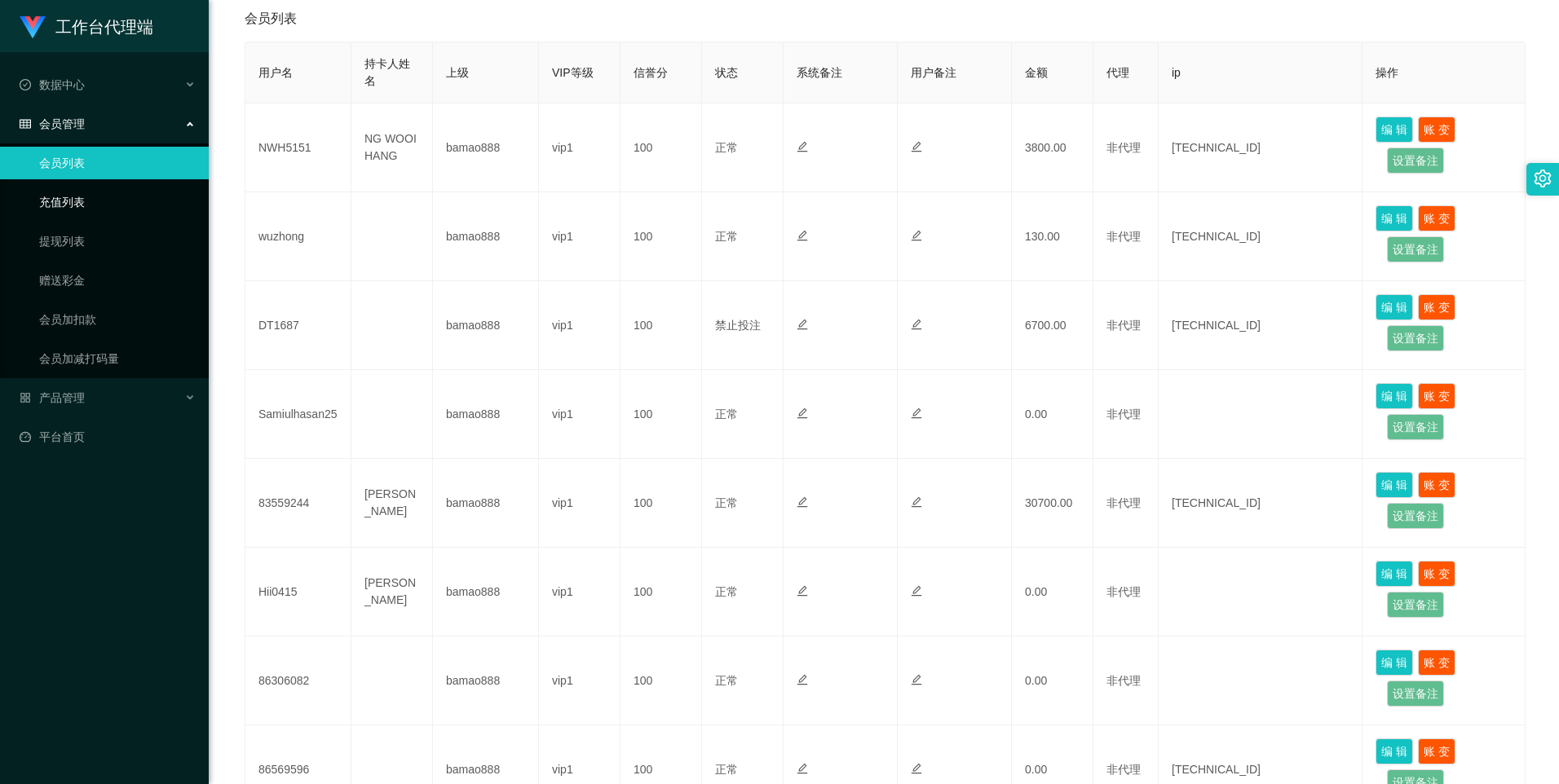
drag, startPoint x: 71, startPoint y: 208, endPoint x: 77, endPoint y: 202, distance: 8.5
click at [70, 208] on link "充值列表" at bounding box center [117, 202] width 156 height 33
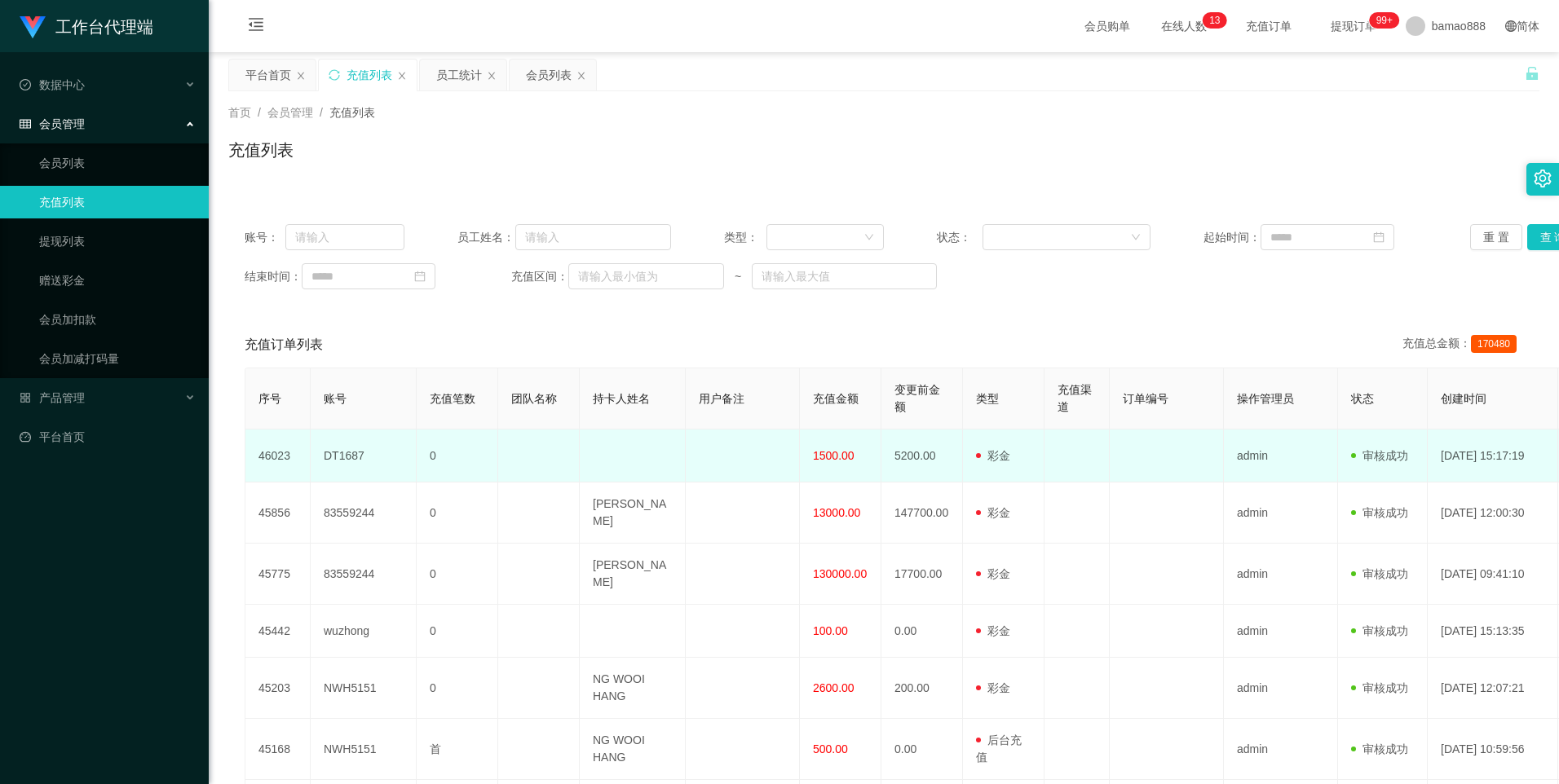
scroll to position [163, 0]
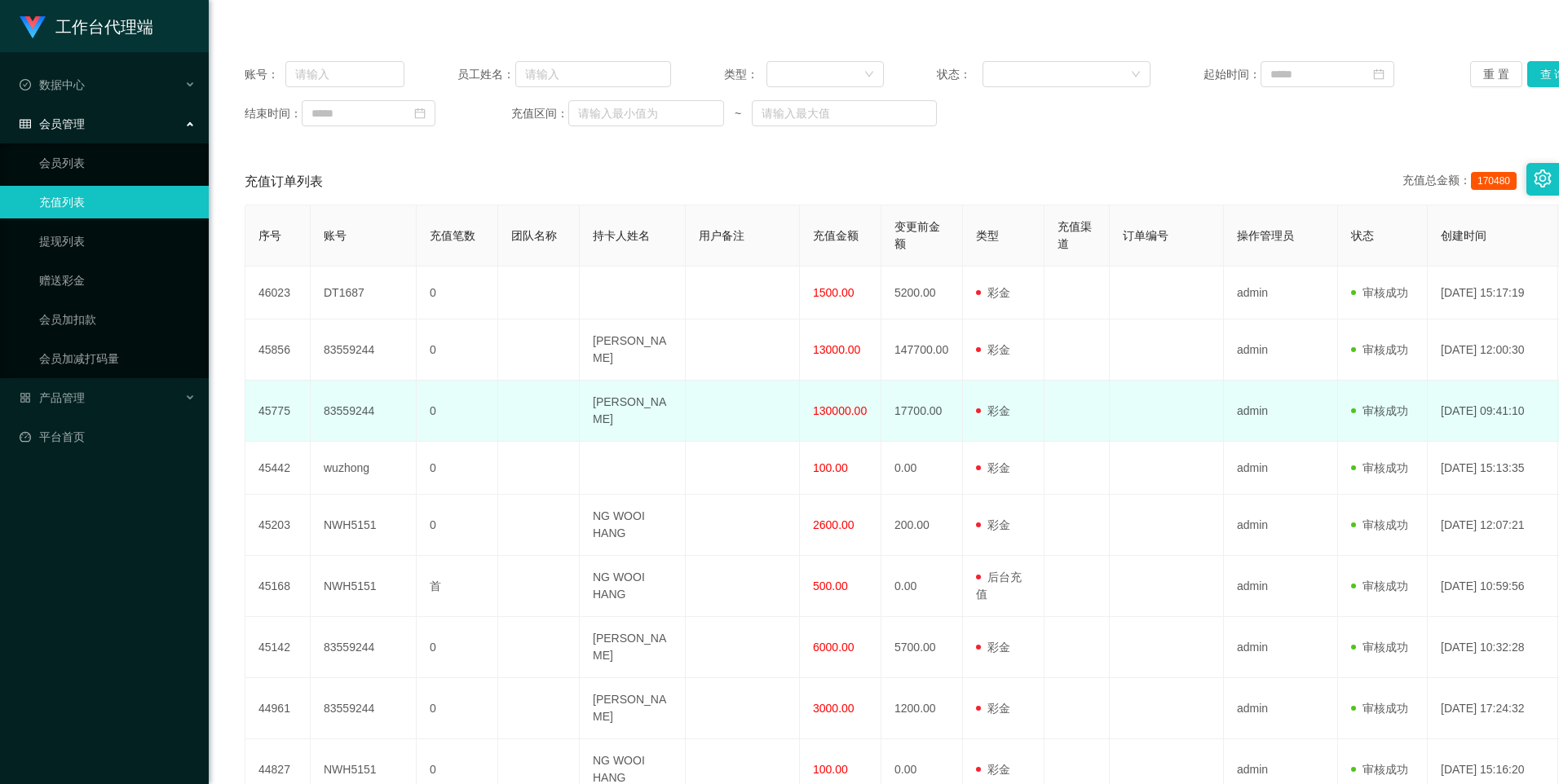
click at [847, 404] on span "130000.00" at bounding box center [840, 410] width 54 height 13
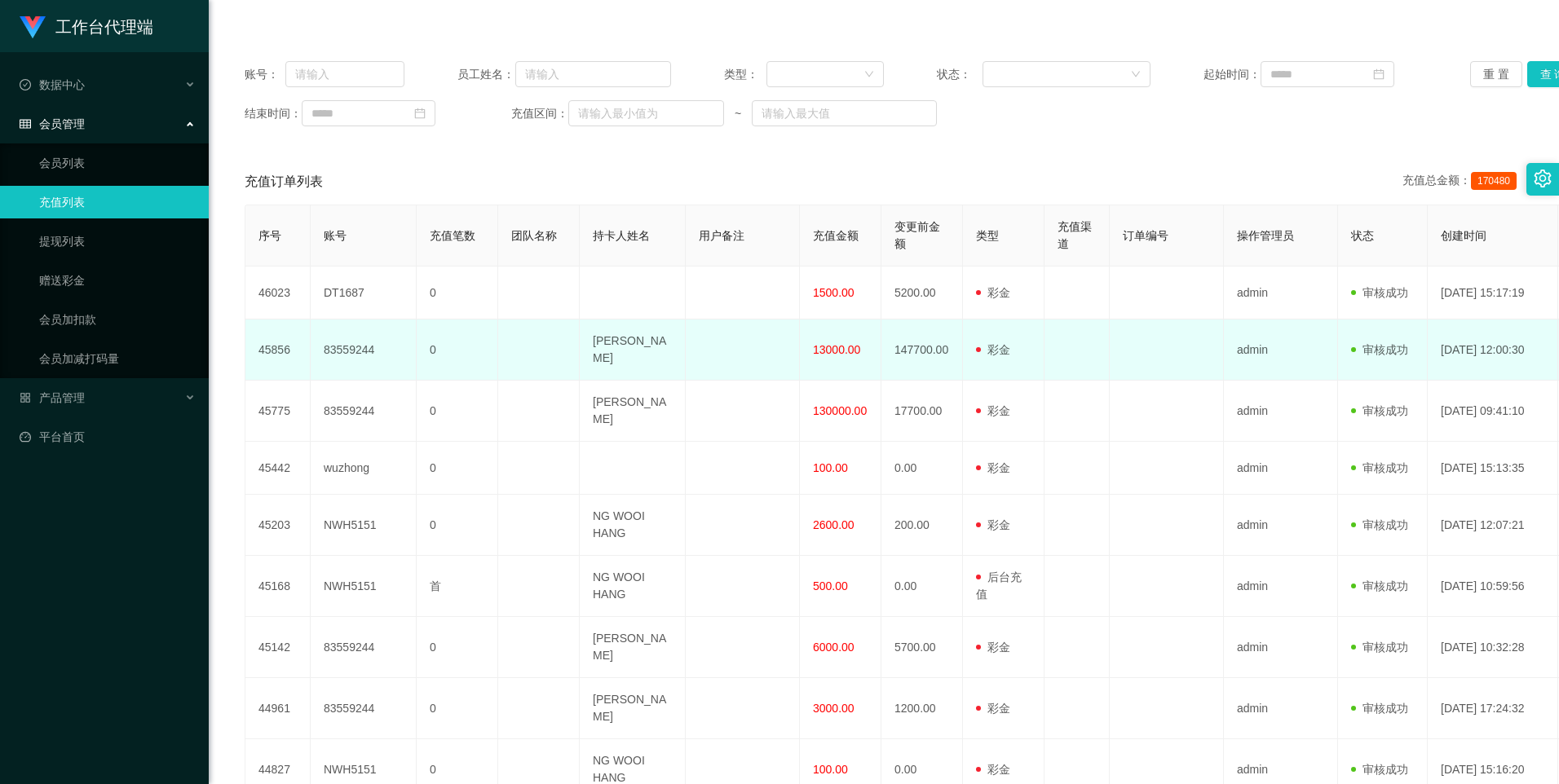
click at [923, 352] on td "147700.00" at bounding box center [923, 350] width 82 height 61
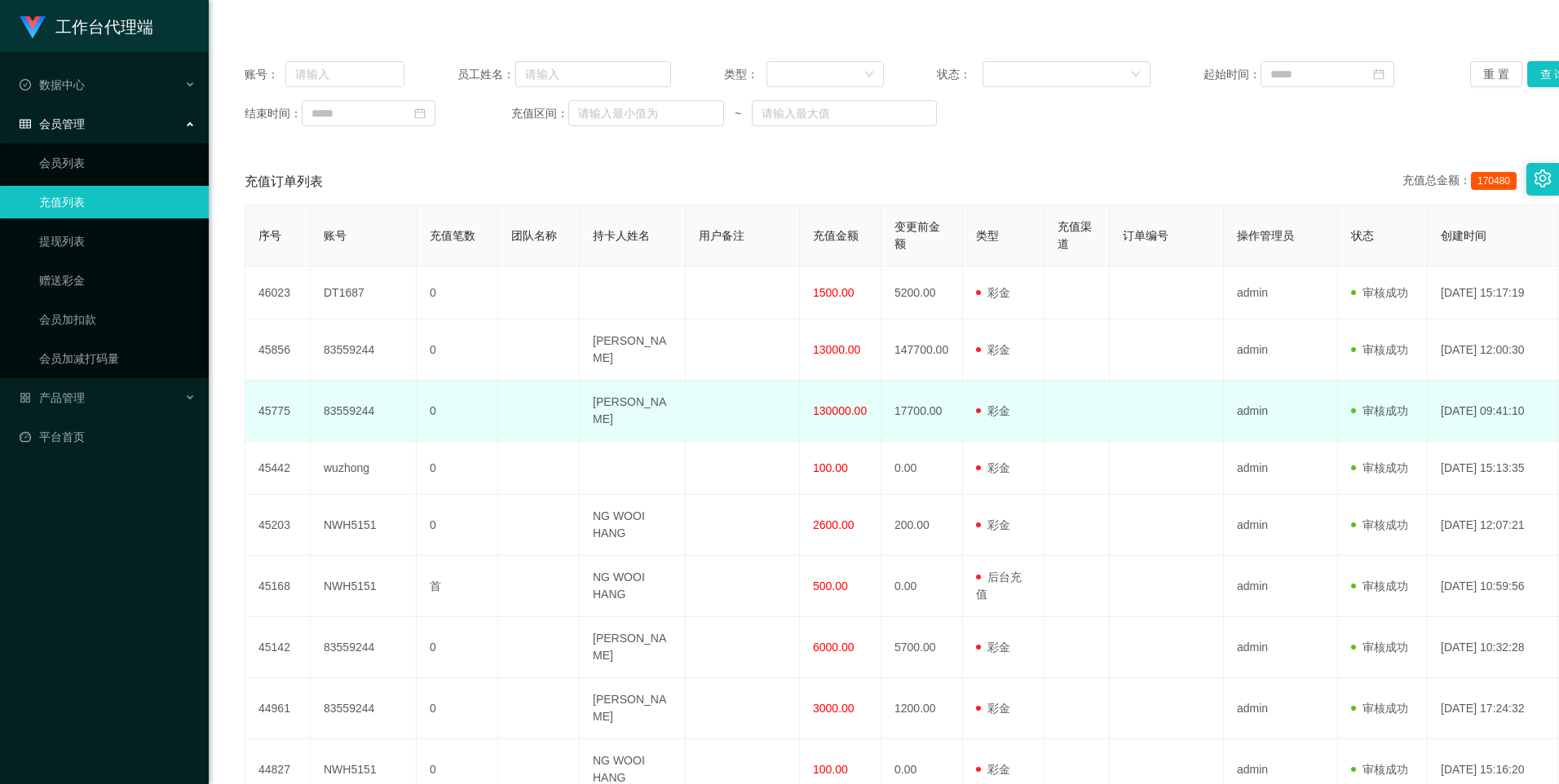
click at [825, 404] on span "130000.00" at bounding box center [840, 410] width 54 height 13
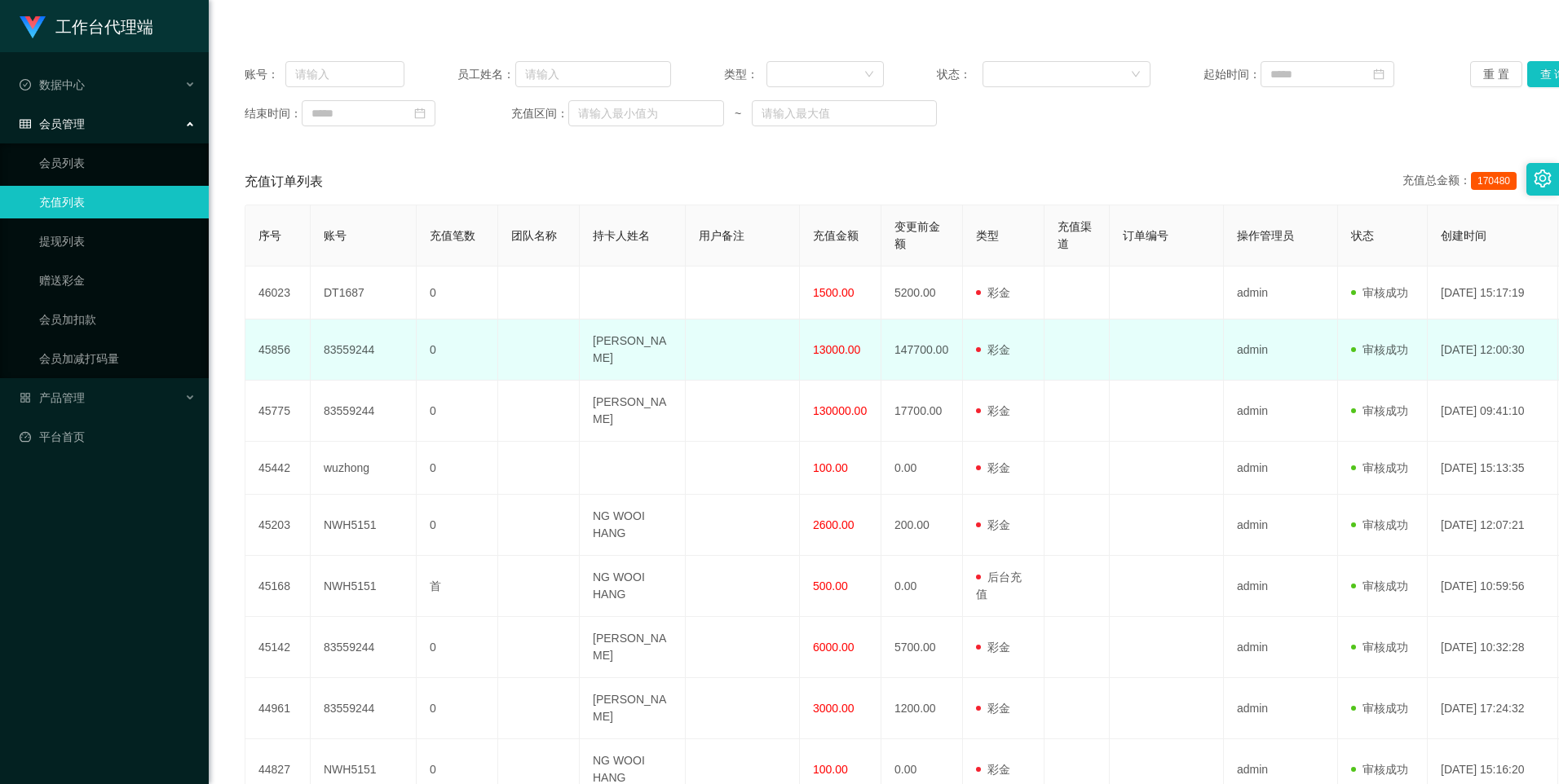
click at [919, 347] on td "147700.00" at bounding box center [923, 350] width 82 height 61
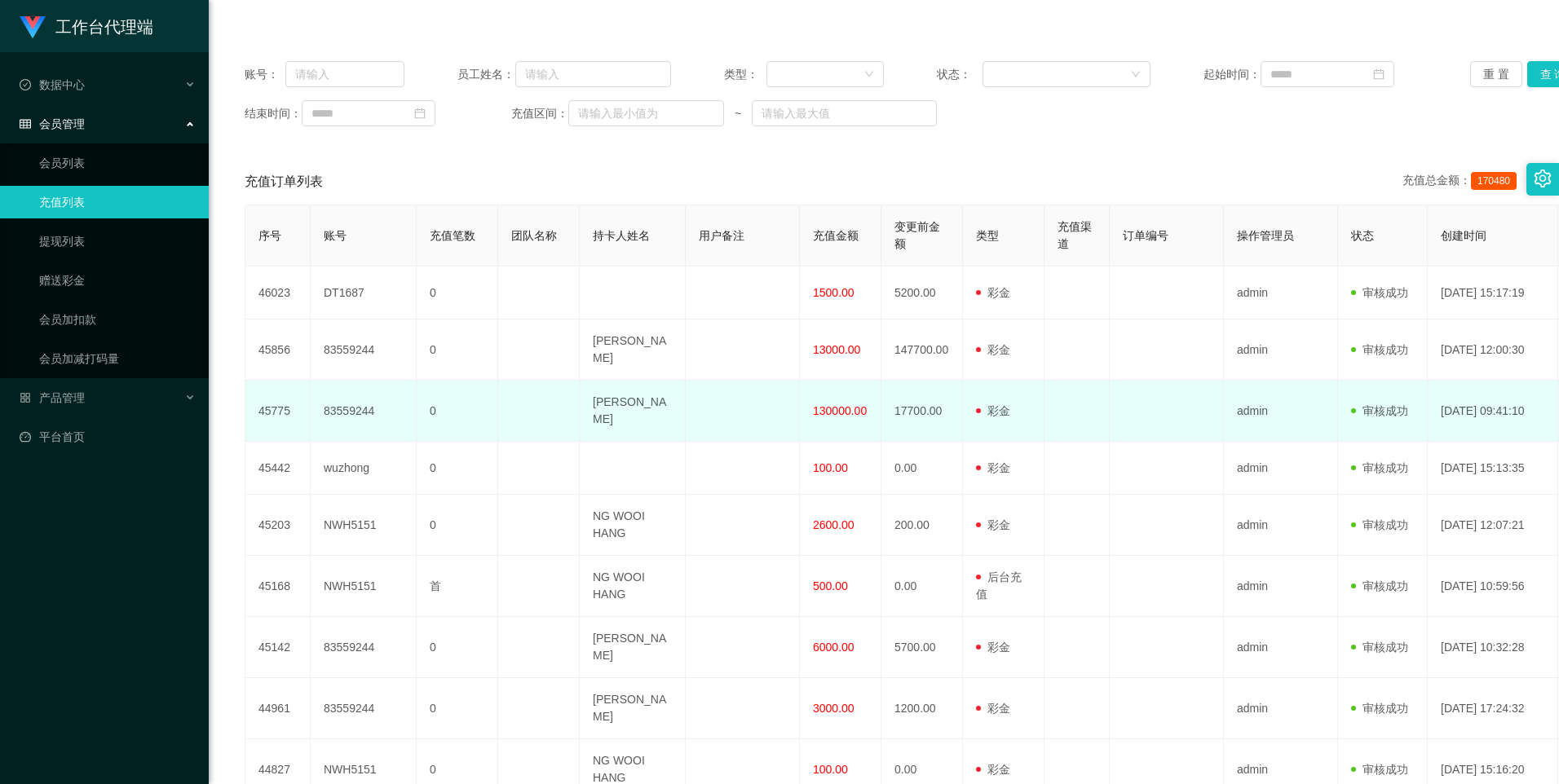
click at [836, 404] on span "130000.00" at bounding box center [840, 410] width 54 height 13
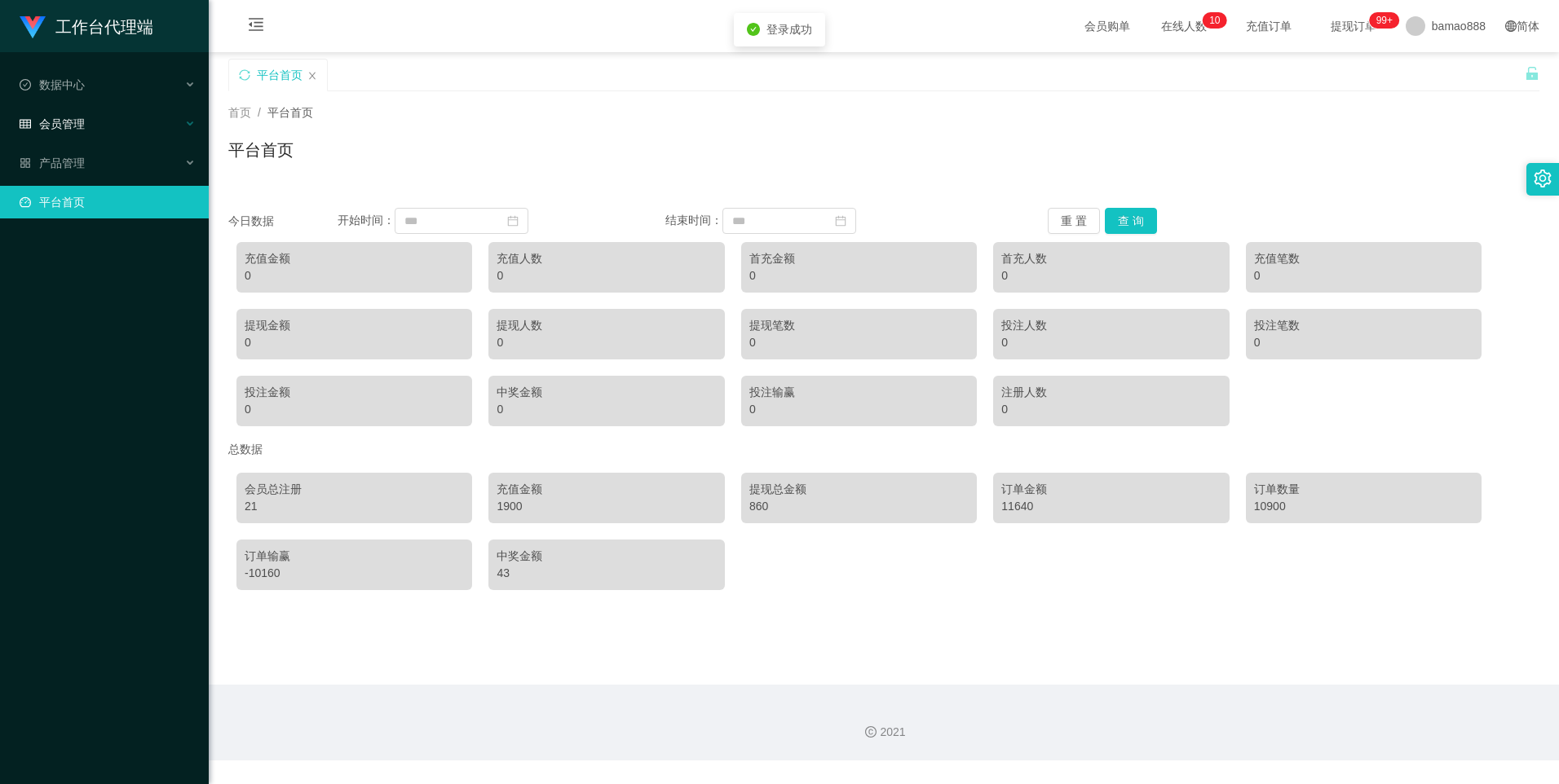
click at [113, 117] on div "会员管理" at bounding box center [104, 124] width 209 height 33
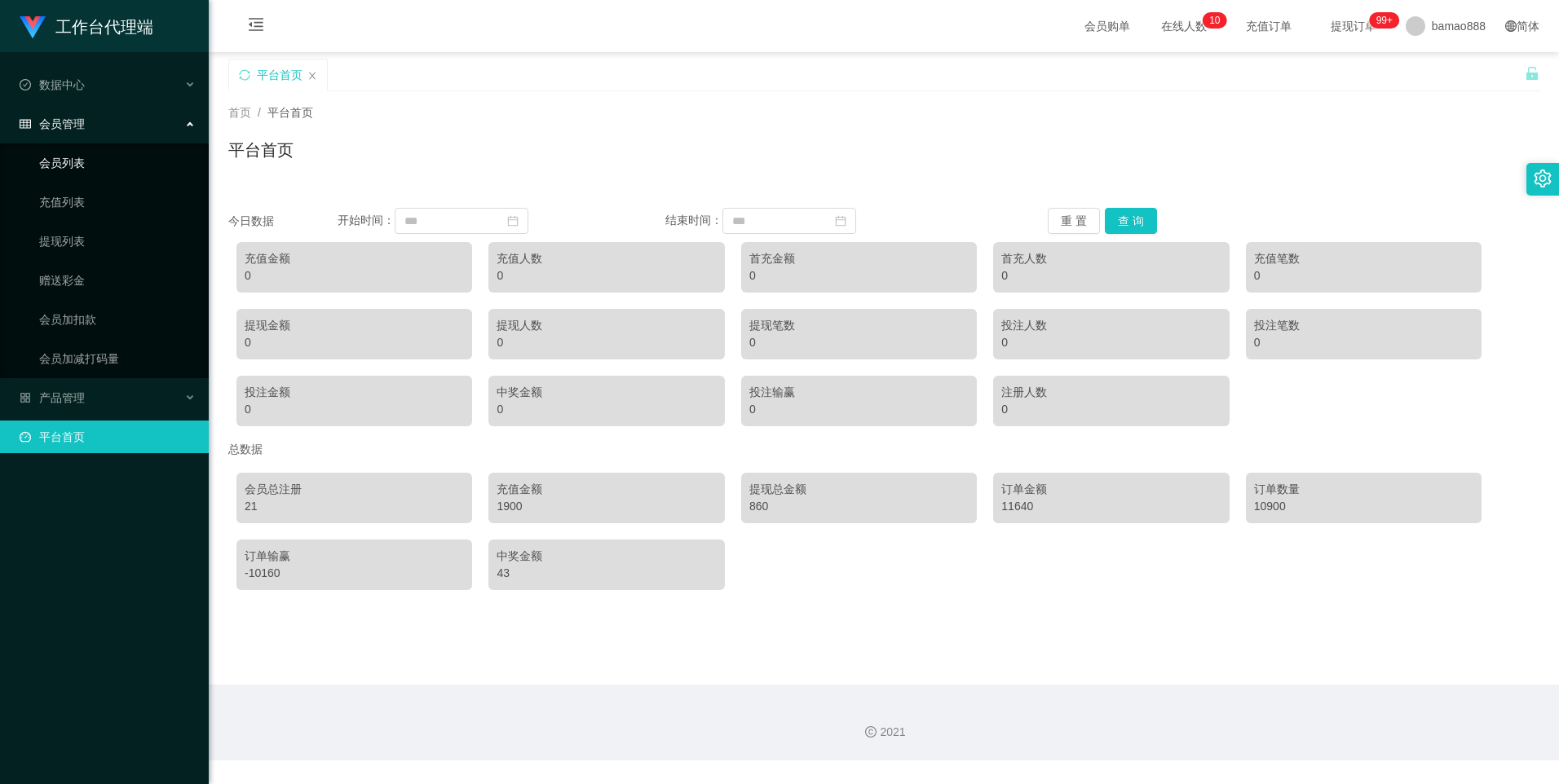
click at [126, 169] on link "会员列表" at bounding box center [117, 163] width 156 height 33
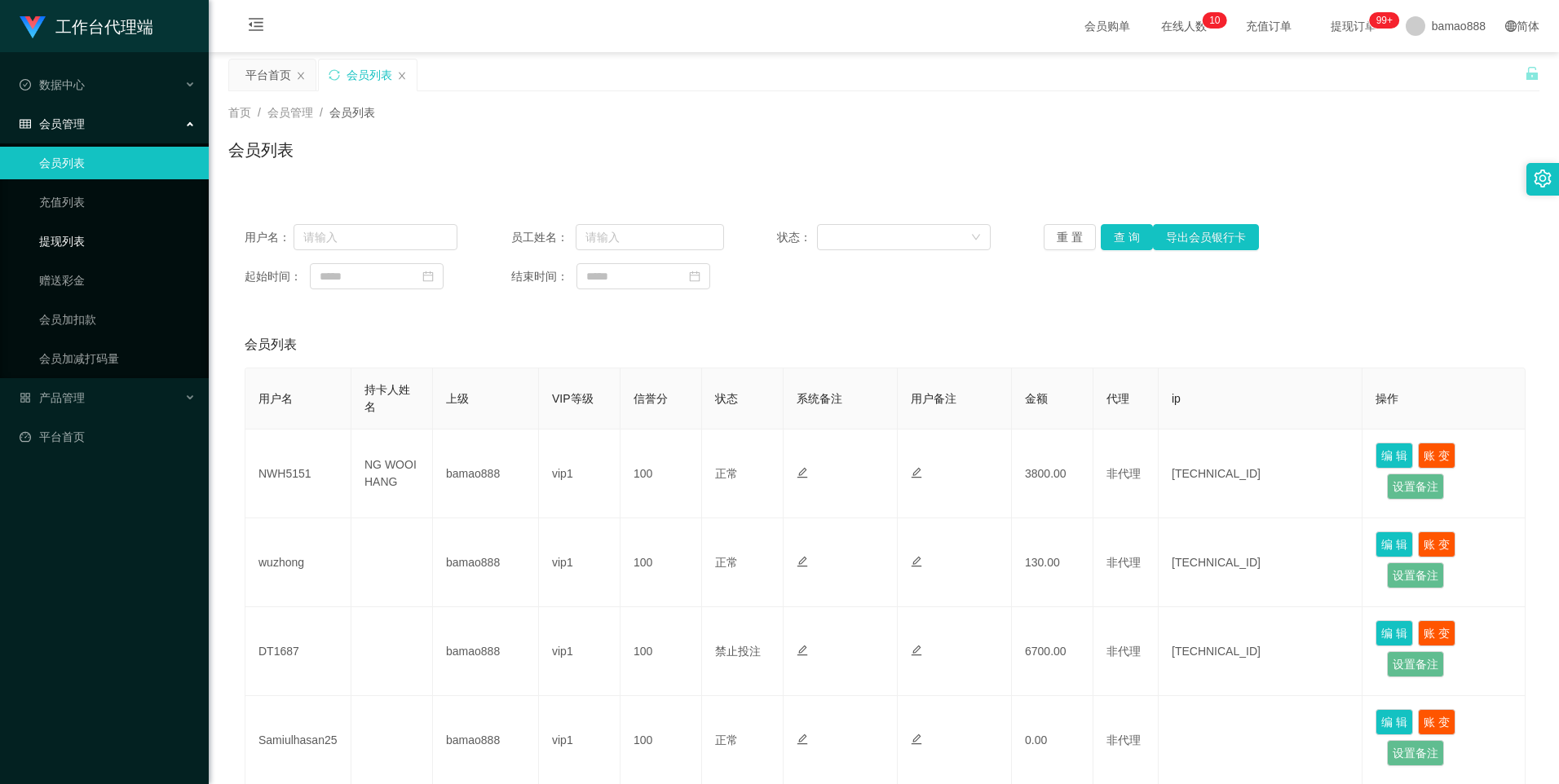
click at [89, 243] on link "提现列表" at bounding box center [117, 241] width 156 height 33
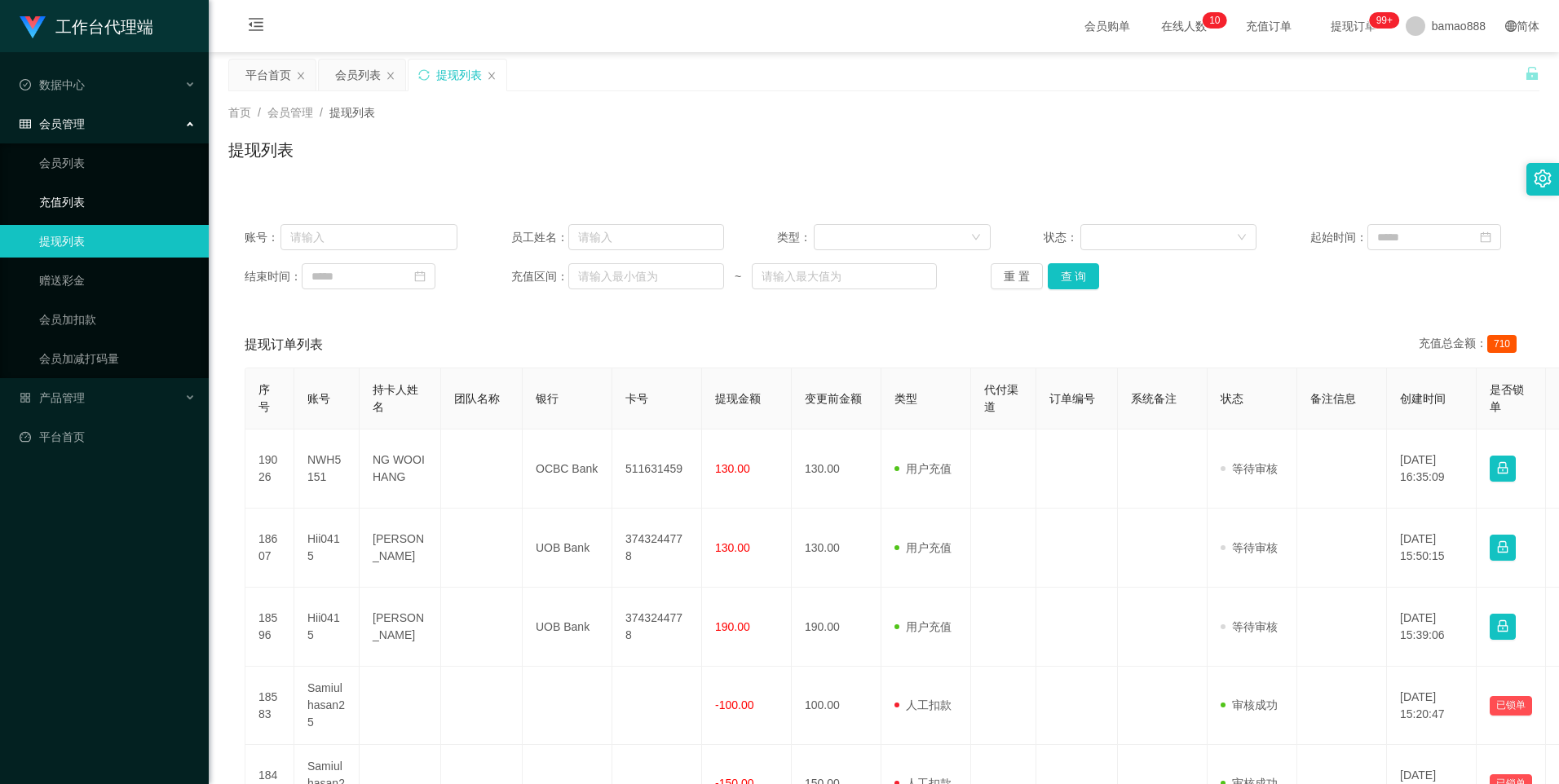
drag, startPoint x: 60, startPoint y: 181, endPoint x: 61, endPoint y: 191, distance: 10.0
click at [60, 183] on ul "会员列表 充值列表 提现列表 赠送彩金 会员加扣款 会员加减打码量" at bounding box center [104, 260] width 209 height 235
click at [61, 198] on link "充值列表" at bounding box center [117, 202] width 156 height 33
